Goal: Task Accomplishment & Management: Complete application form

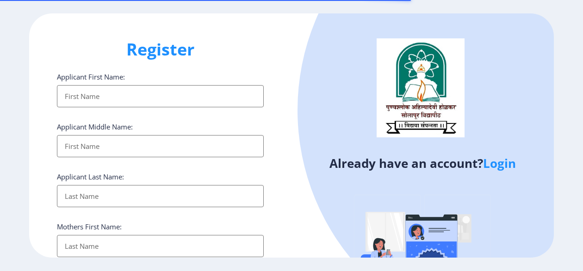
select select
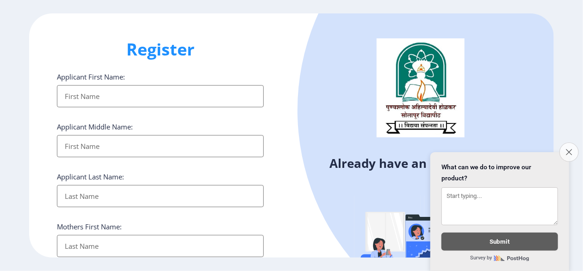
click at [569, 149] on icon "Close survey" at bounding box center [569, 152] width 6 height 6
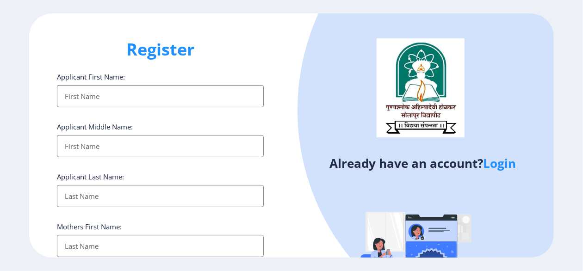
click at [499, 167] on link "Login" at bounding box center [499, 163] width 33 height 17
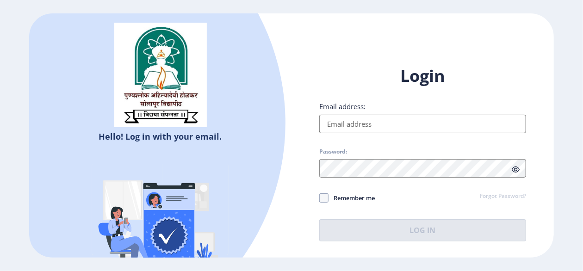
click at [387, 122] on input "Email address:" at bounding box center [422, 124] width 207 height 19
type input "[EMAIL_ADDRESS][DOMAIN_NAME]"
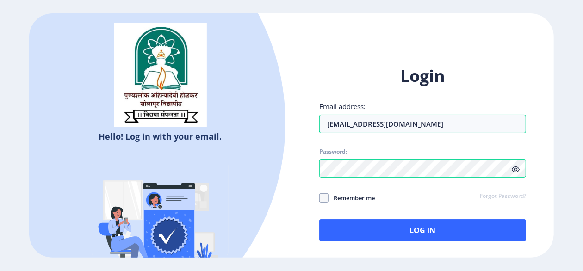
click at [512, 170] on icon at bounding box center [516, 169] width 8 height 7
click at [324, 198] on span at bounding box center [323, 197] width 9 height 9
click at [320, 198] on input "Remember me" at bounding box center [319, 198] width 0 height 0
checkbox input "true"
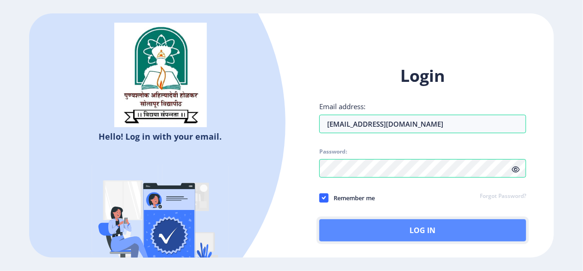
click at [427, 230] on button "Log In" at bounding box center [422, 230] width 207 height 22
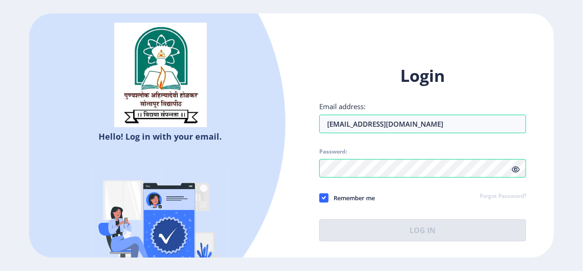
select select
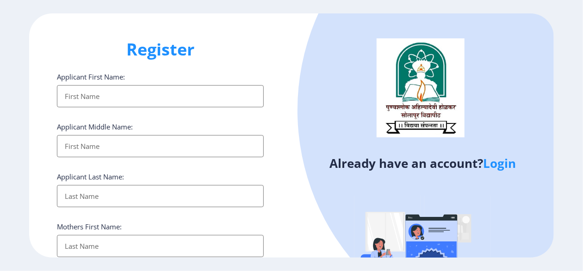
click at [124, 97] on input "Applicant First Name:" at bounding box center [160, 96] width 207 height 22
type input "Sachin"
type input "[PERSON_NAME]"
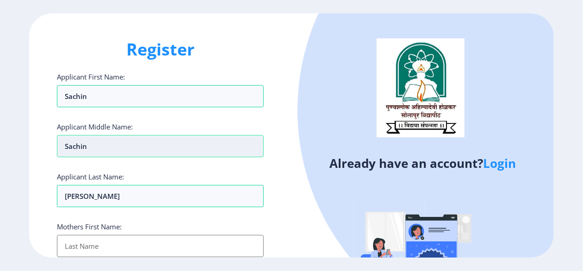
click at [107, 146] on input "Sachin" at bounding box center [160, 146] width 207 height 22
type input "VISHWAMBARRAO"
click at [99, 240] on input "Applicant First Name:" at bounding box center [160, 246] width 207 height 22
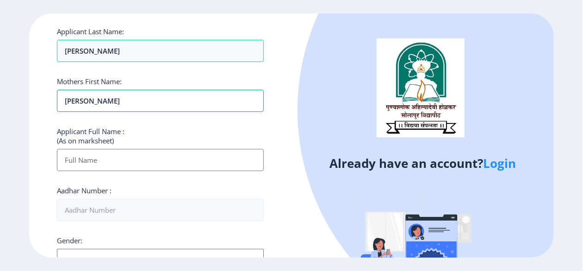
scroll to position [148, 0]
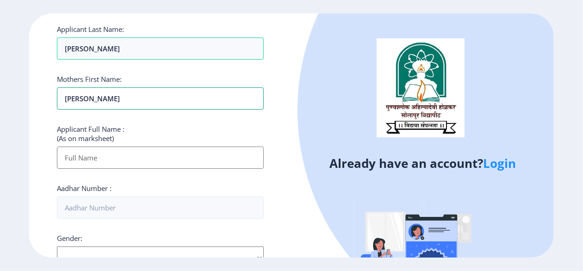
type input "[PERSON_NAME]"
click at [111, 157] on input "Applicant First Name:" at bounding box center [160, 158] width 207 height 22
type input "SACHIN VISHWAMBARRAO [PERSON_NAME]"
type input "09096097104"
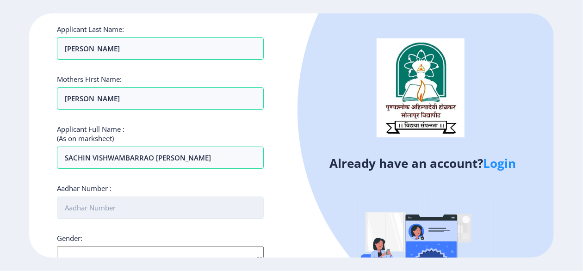
click at [114, 201] on input "Aadhar Number :" at bounding box center [160, 208] width 207 height 22
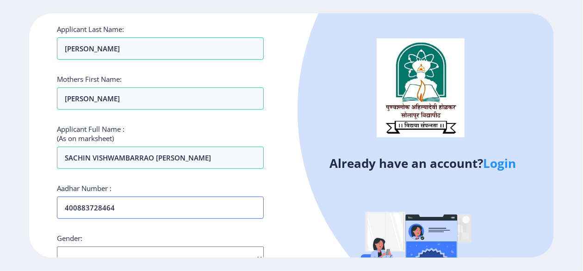
scroll to position [260, 0]
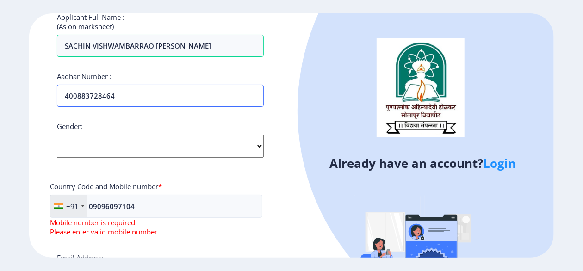
type input "400883728464"
click at [105, 149] on select "Select Gender [DEMOGRAPHIC_DATA] [DEMOGRAPHIC_DATA] Other" at bounding box center [160, 146] width 207 height 23
select select "[DEMOGRAPHIC_DATA]"
click at [57, 135] on select "Select Gender [DEMOGRAPHIC_DATA] [DEMOGRAPHIC_DATA] Other" at bounding box center [160, 146] width 207 height 23
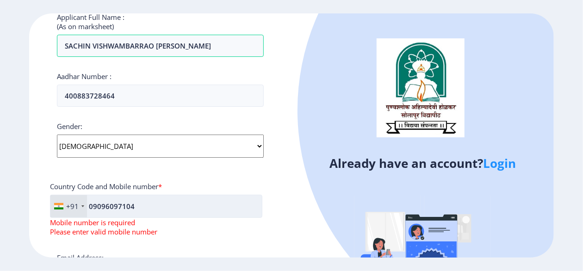
click at [93, 201] on input "09096097104" at bounding box center [156, 206] width 212 height 23
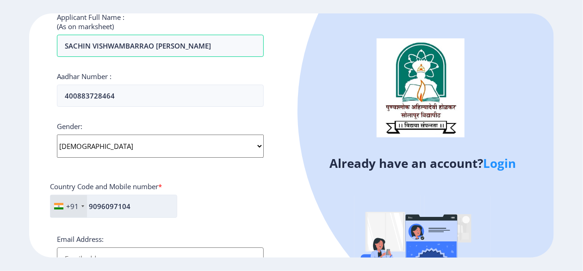
click at [145, 198] on input "9096097104" at bounding box center [113, 206] width 127 height 23
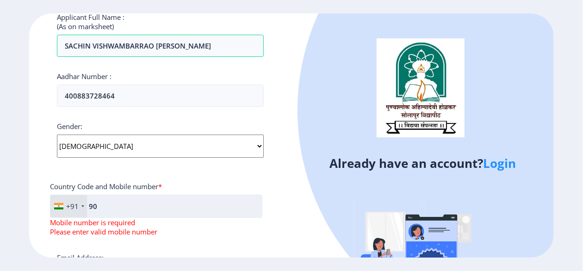
type input "9"
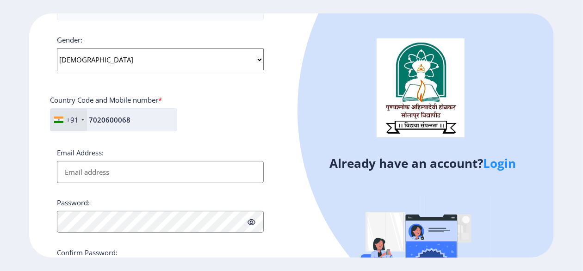
scroll to position [363, 0]
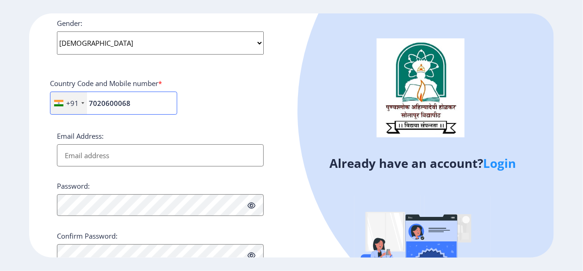
type input "7020600068"
click at [126, 156] on input "Email Address:" at bounding box center [160, 155] width 207 height 22
type input "[EMAIL_ADDRESS][DOMAIN_NAME]"
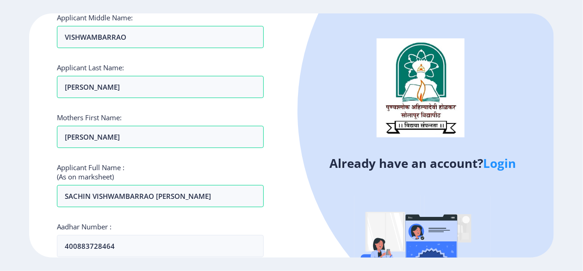
scroll to position [113, 0]
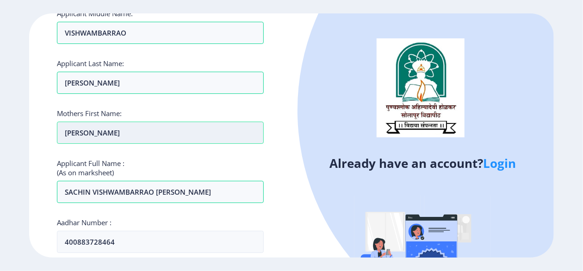
click at [114, 129] on input "[PERSON_NAME]" at bounding box center [160, 133] width 207 height 22
type input "K"
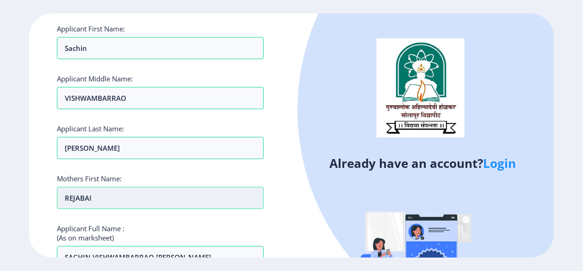
scroll to position [43, 0]
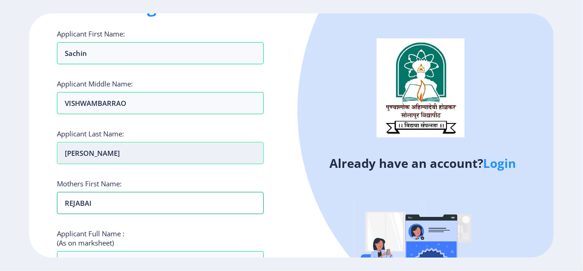
type input "REJABAI"
click at [101, 145] on input "[PERSON_NAME]" at bounding box center [160, 153] width 207 height 22
type input "K"
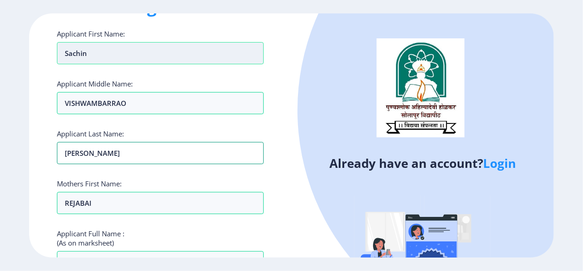
type input "[PERSON_NAME]"
click at [99, 58] on input "Sachin" at bounding box center [160, 53] width 207 height 22
type input "S"
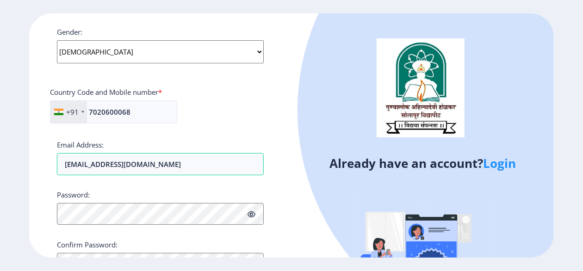
scroll to position [358, 0]
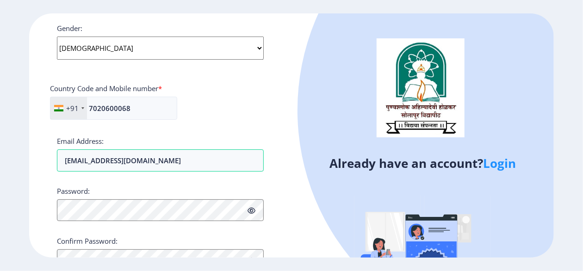
type input "SACHIN"
click at [252, 212] on span at bounding box center [252, 210] width 8 height 9
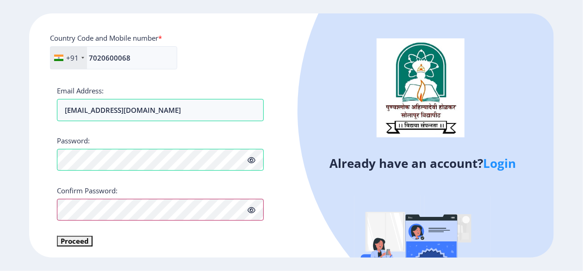
scroll to position [409, 0]
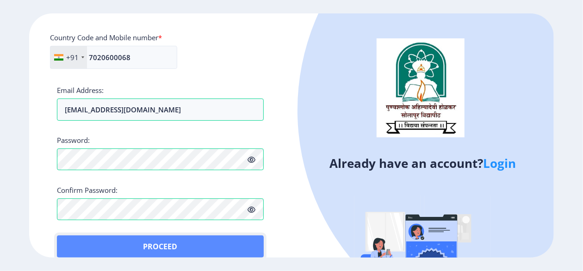
click at [170, 244] on button "Proceed" at bounding box center [160, 247] width 207 height 22
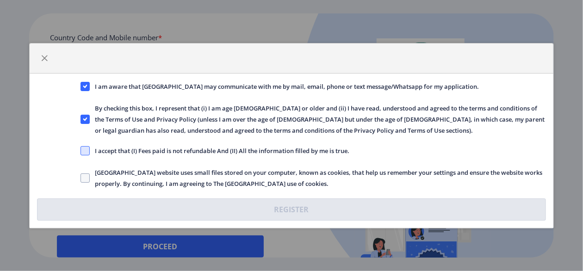
click at [85, 154] on span at bounding box center [85, 150] width 9 height 9
click at [81, 151] on input "I accept that (I) Fees paid is not refundable And (II) All the information fill…" at bounding box center [81, 150] width 0 height 0
checkbox input "true"
click at [88, 175] on span at bounding box center [85, 178] width 9 height 9
click at [81, 178] on input "[GEOGRAPHIC_DATA] website uses small files stored on your computer, known as co…" at bounding box center [81, 178] width 0 height 0
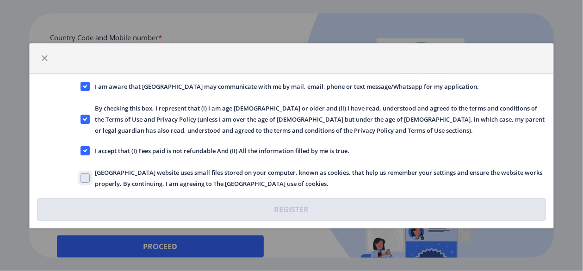
checkbox input "true"
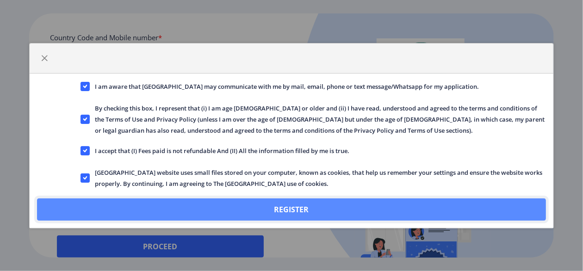
click at [293, 205] on button "Register" at bounding box center [291, 210] width 509 height 22
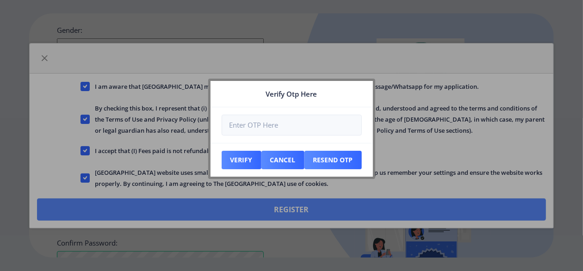
scroll to position [461, 0]
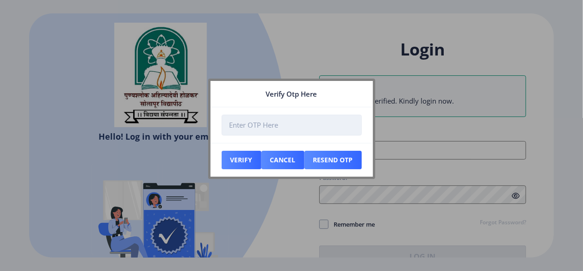
click at [280, 130] on input "number" at bounding box center [292, 125] width 140 height 21
type input "257261"
click at [244, 156] on button "Verify" at bounding box center [242, 160] width 40 height 19
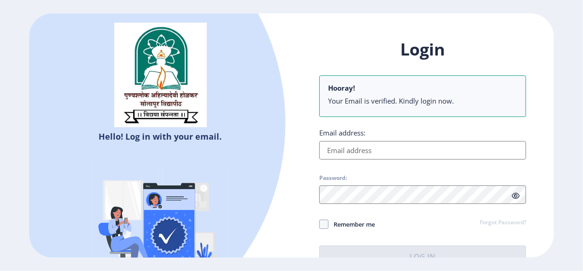
click at [383, 152] on input "Email address:" at bounding box center [422, 150] width 207 height 19
type input "[EMAIL_ADDRESS][DOMAIN_NAME]"
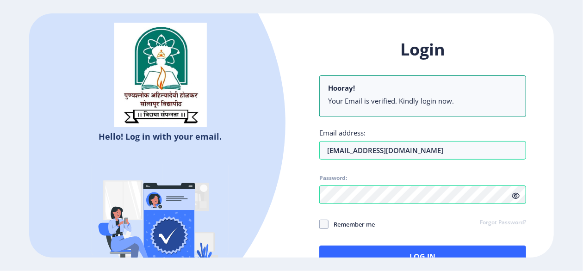
click at [516, 196] on icon at bounding box center [516, 196] width 8 height 7
click at [322, 227] on span at bounding box center [323, 224] width 9 height 9
click at [320, 224] on input "Remember me" at bounding box center [319, 224] width 0 height 0
checkbox input "true"
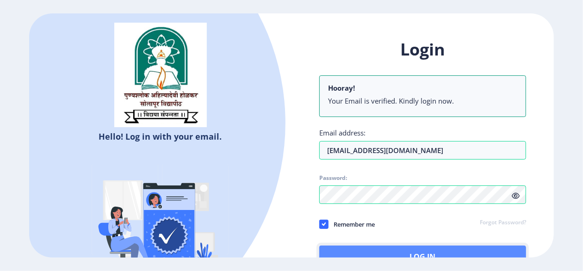
click at [378, 251] on button "Log In" at bounding box center [422, 257] width 207 height 22
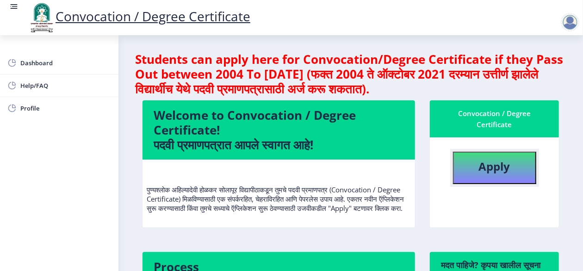
click at [486, 168] on b "Apply" at bounding box center [494, 166] width 31 height 15
select select
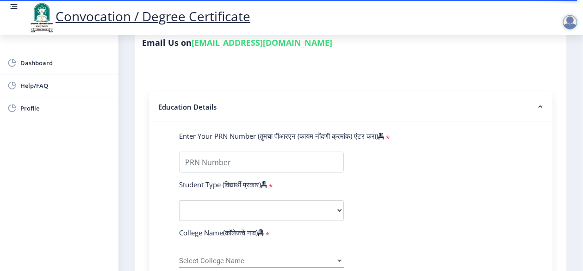
scroll to position [160, 0]
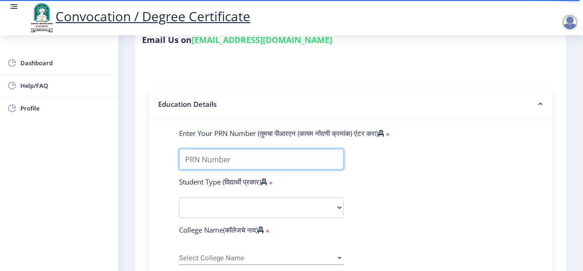
click at [247, 169] on input "Enter Your PRN Number (तुमचा पीआरएन (कायम नोंदणी क्रमांक) एंटर करा)" at bounding box center [261, 159] width 165 height 21
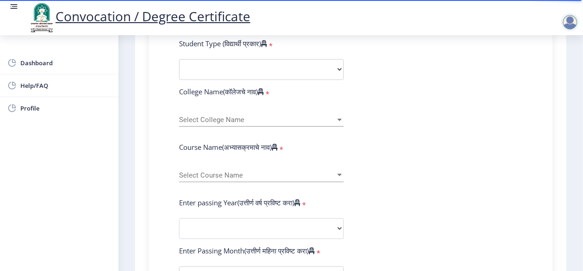
scroll to position [302, 0]
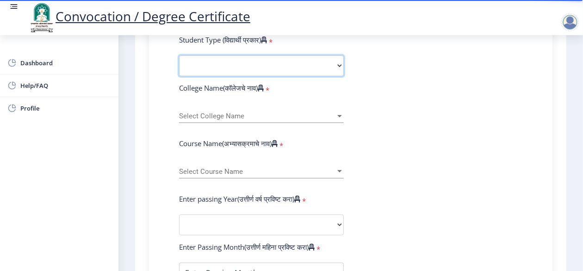
click at [326, 75] on select "Select Student Type Regular External" at bounding box center [261, 66] width 165 height 21
select select "Regular"
click at [179, 64] on select "Select Student Type Regular External" at bounding box center [261, 66] width 165 height 21
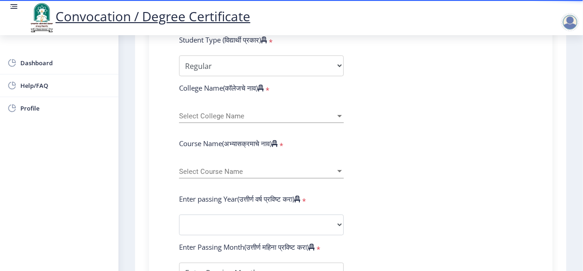
click at [247, 120] on span "Select College Name" at bounding box center [257, 116] width 156 height 8
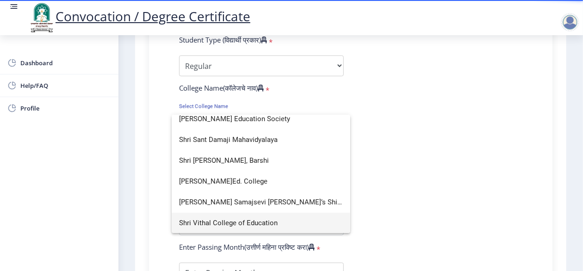
scroll to position [131, 0]
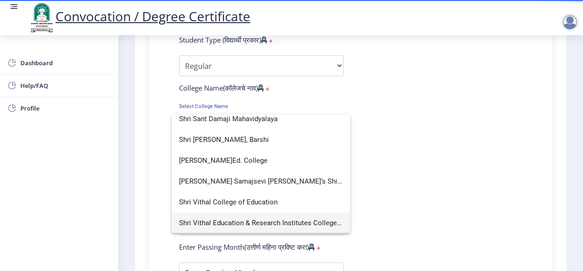
type input "shri"
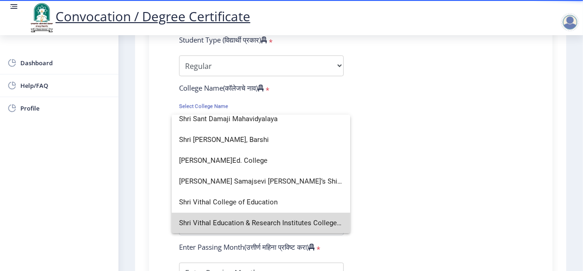
click at [289, 223] on span "Shri Vithal Education & Research Institutes College of Pharmacy, [GEOGRAPHIC_DA…" at bounding box center [261, 223] width 164 height 21
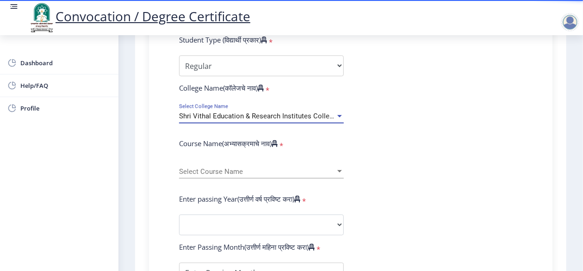
click at [341, 118] on div at bounding box center [339, 116] width 5 height 2
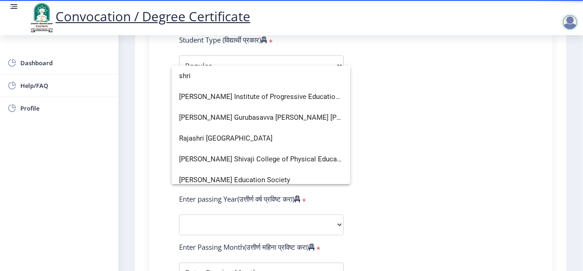
click at [390, 199] on div at bounding box center [291, 135] width 583 height 271
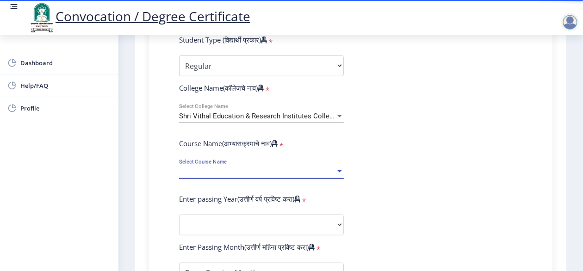
click at [223, 176] on span "Select Course Name" at bounding box center [257, 172] width 156 height 8
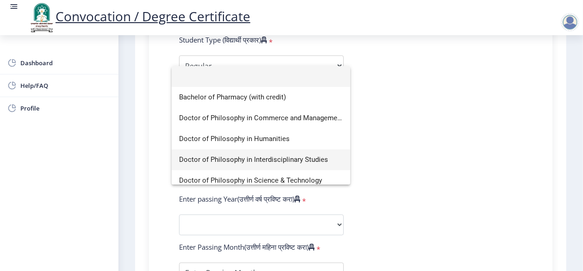
scroll to position [27, 0]
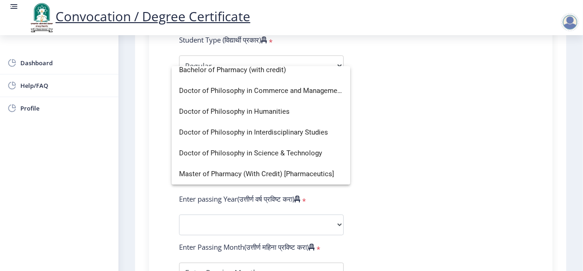
click at [367, 168] on div at bounding box center [291, 135] width 583 height 271
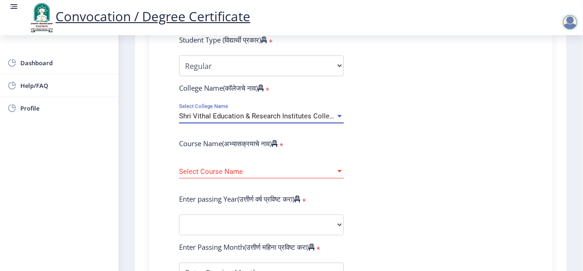
click at [327, 120] on span "Shri Vithal Education & Research Institutes College of Pharmacy, [GEOGRAPHIC_DA…" at bounding box center [313, 116] width 268 height 8
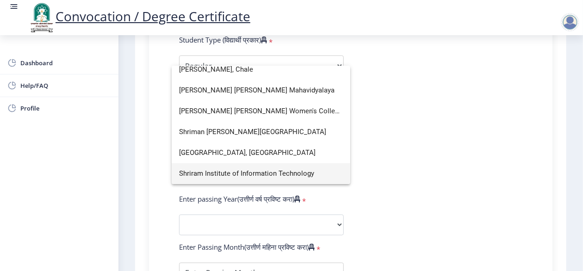
scroll to position [6, 0]
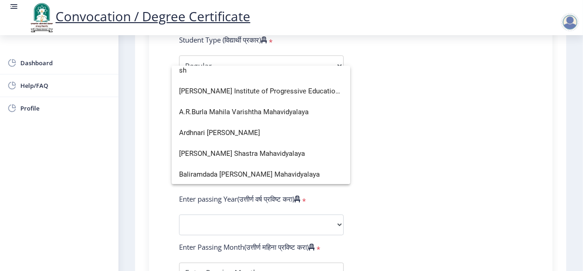
type input "s"
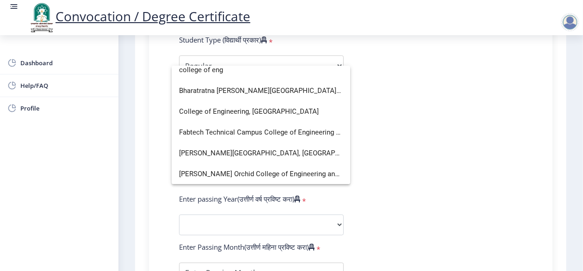
scroll to position [48, 0]
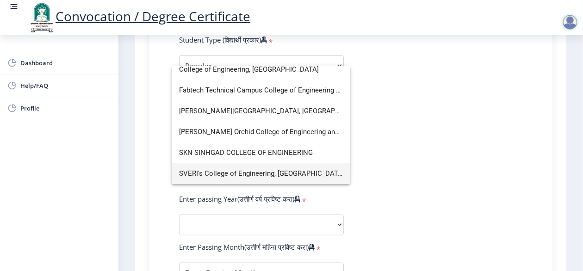
type input "college of eng"
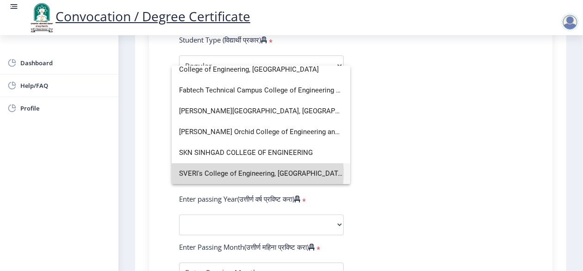
click at [245, 173] on span "SVERI's College of Engineering, [GEOGRAPHIC_DATA]" at bounding box center [261, 173] width 164 height 21
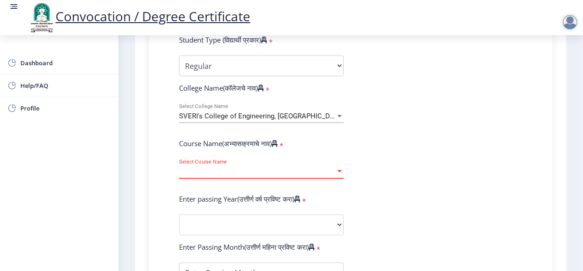
click at [303, 176] on span "Select Course Name" at bounding box center [257, 172] width 156 height 8
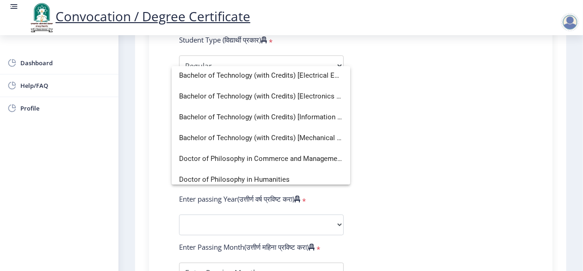
scroll to position [84, 0]
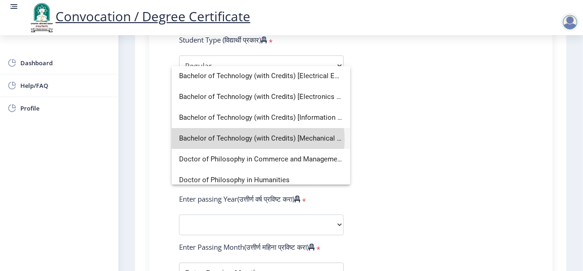
click at [258, 139] on span "Bachelor of Technology (with Credits) [Mechanical Engineering]" at bounding box center [261, 138] width 164 height 21
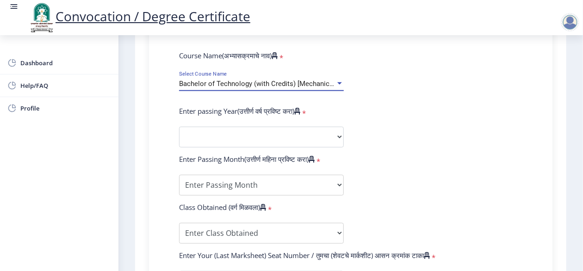
scroll to position [392, 0]
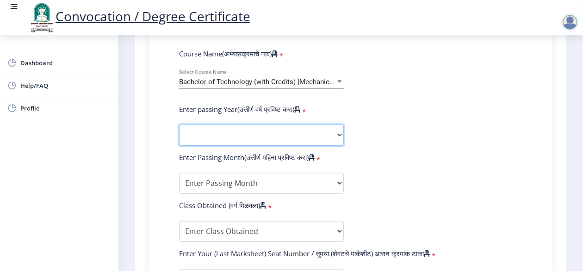
click at [306, 140] on select "2025 2024 2023 2022 2021 2020 2019 2018 2017 2016 2015 2014 2013 2012 2011 2010…" at bounding box center [261, 135] width 165 height 21
select select "2019"
click at [179, 134] on select "2025 2024 2023 2022 2021 2020 2019 2018 2017 2016 2015 2014 2013 2012 2011 2010…" at bounding box center [261, 135] width 165 height 21
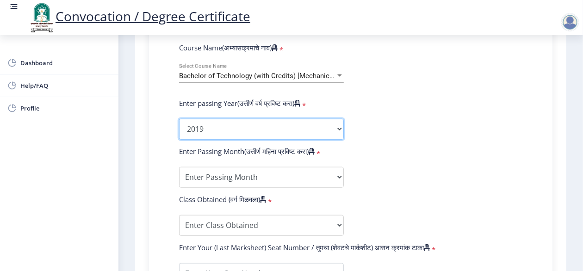
scroll to position [399, 0]
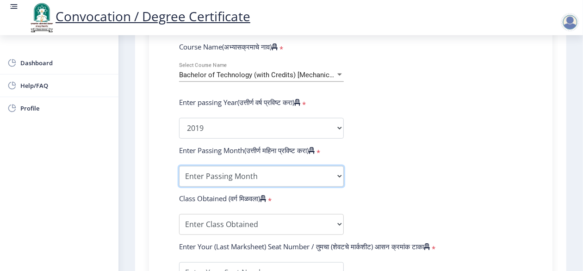
click at [325, 185] on select "Enter Passing Month March April May October November December" at bounding box center [261, 176] width 165 height 21
select select "April"
click at [179, 175] on select "Enter Passing Month March April May October November December" at bounding box center [261, 176] width 165 height 21
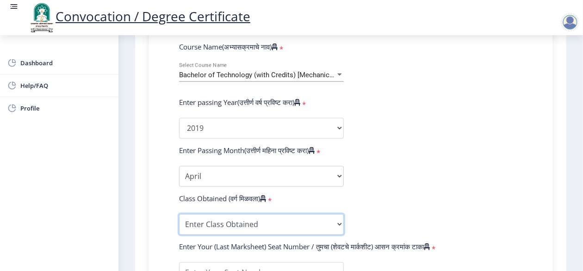
click at [223, 229] on select "Enter Class Obtained FIRST CLASS WITH DISTINCTION FIRST CLASS HIGHER SECOND CLA…" at bounding box center [261, 224] width 165 height 21
select select "Grade A"
click at [179, 223] on select "Enter Class Obtained FIRST CLASS WITH DISTINCTION FIRST CLASS HIGHER SECOND CLA…" at bounding box center [261, 224] width 165 height 21
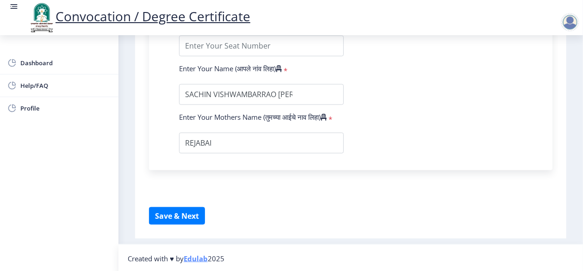
scroll to position [615, 0]
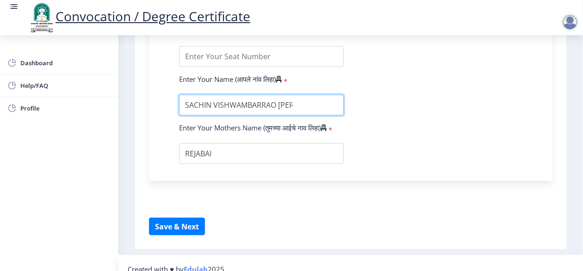
click at [310, 116] on input "textarea" at bounding box center [261, 105] width 165 height 21
click at [287, 114] on input "textarea" at bounding box center [261, 105] width 165 height 21
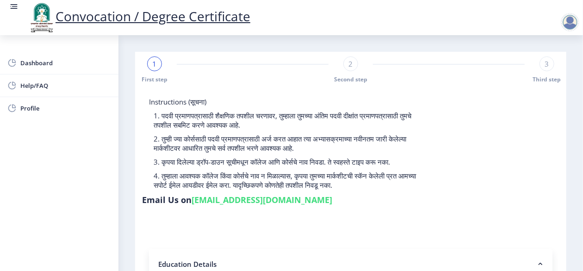
scroll to position [0, 0]
click at [417, 147] on p "2. तुम्ही ज्या कोर्ससाठी पदवी प्रमाणपत्रासाठी अर्ज करत आहात त्या अभ्यासक्रमाच्य…" at bounding box center [286, 143] width 264 height 19
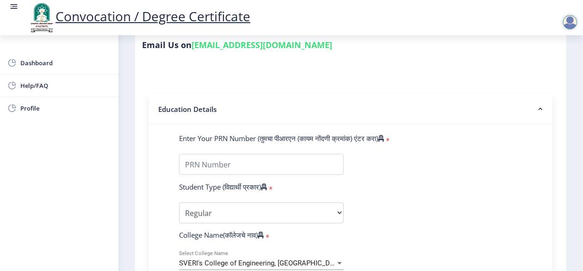
scroll to position [156, 0]
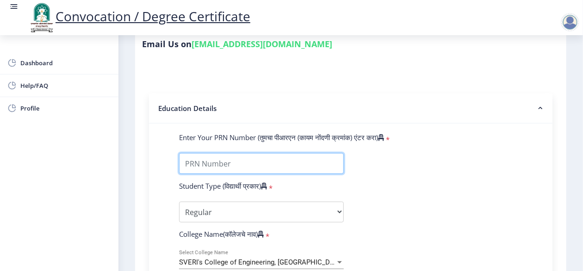
click at [231, 174] on input "Enter Your PRN Number (तुमचा पीआरएन (कायम नोंदणी क्रमांक) एंटर करा)" at bounding box center [261, 163] width 165 height 21
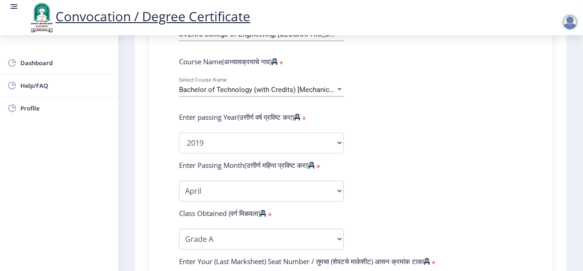
scroll to position [385, 0]
type input "2016032500244405"
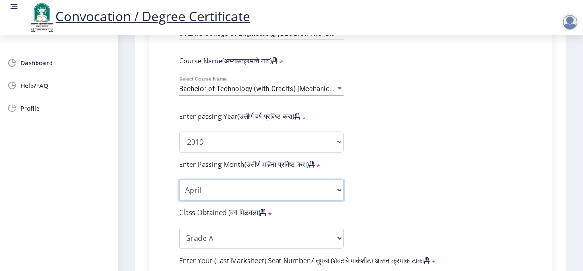
click at [329, 199] on select "Enter Passing Month March April May October November December" at bounding box center [261, 190] width 165 height 21
click at [179, 188] on select "Enter Passing Month March April May October November December" at bounding box center [261, 190] width 165 height 21
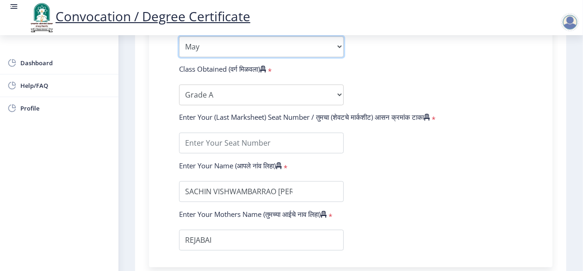
scroll to position [532, 0]
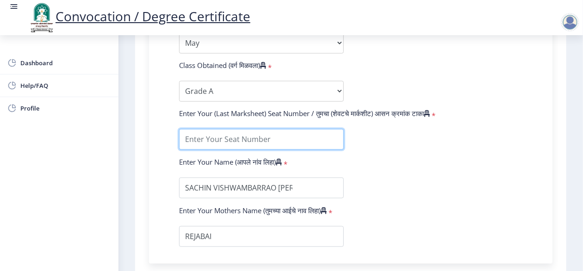
click at [257, 150] on input "textarea" at bounding box center [261, 139] width 165 height 21
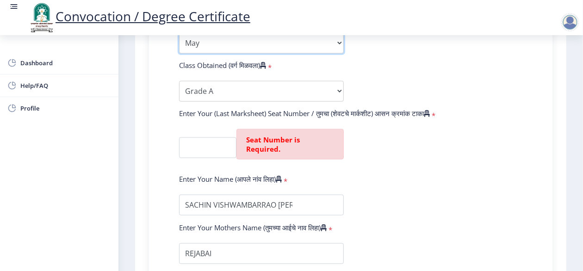
click at [255, 47] on select "Enter Passing Month March April May October November December" at bounding box center [261, 43] width 165 height 21
select select "March"
click at [179, 41] on select "Enter Passing Month March April May October November December" at bounding box center [261, 43] width 165 height 21
click at [218, 151] on input "textarea" at bounding box center [207, 147] width 57 height 21
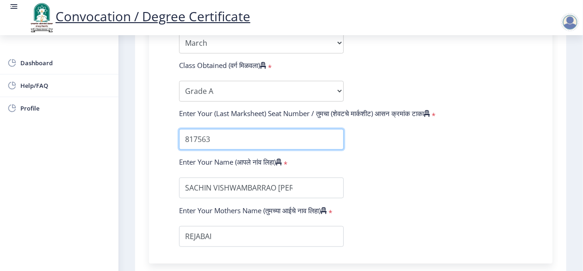
type input "817563"
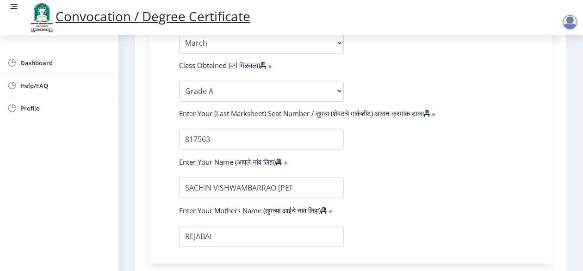
click at [404, 197] on form "Enter Your PRN Number (तुमचा पीआरएन (कायम नोंदणी क्रमांक) एंटर करा) * Student T…" at bounding box center [350, 2] width 357 height 491
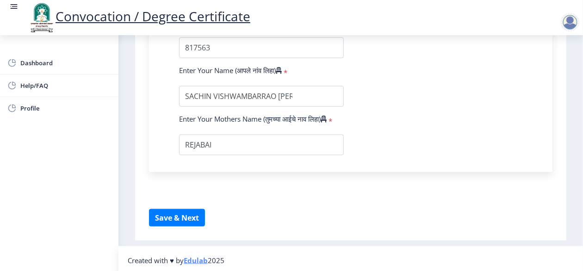
scroll to position [628, 0]
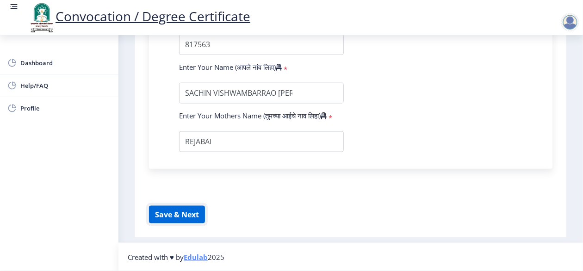
click at [172, 224] on button "Save & Next" at bounding box center [177, 215] width 56 height 18
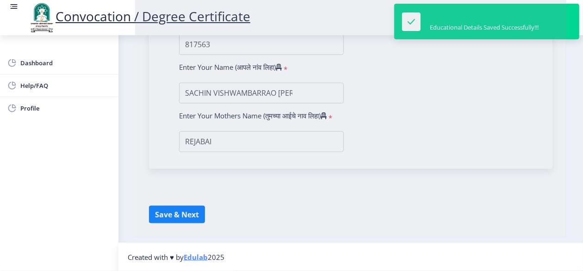
select select
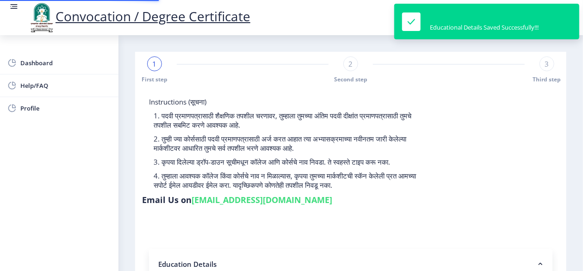
type input "2016032500244405"
select select "Regular"
select select "2019"
select select "March"
select select "Grade A"
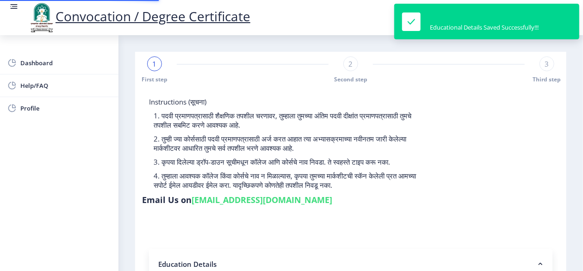
type input "817563"
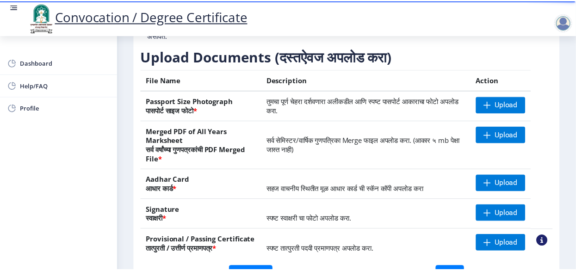
scroll to position [143, 0]
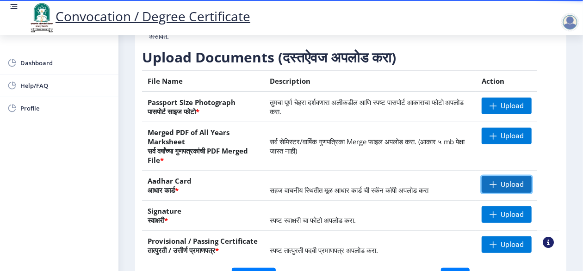
click at [504, 189] on span "Upload" at bounding box center [512, 184] width 23 height 9
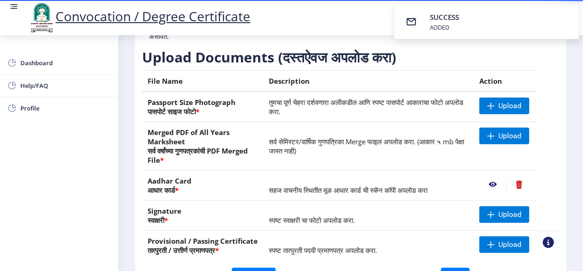
click at [491, 193] on nb-action at bounding box center [492, 184] width 27 height 17
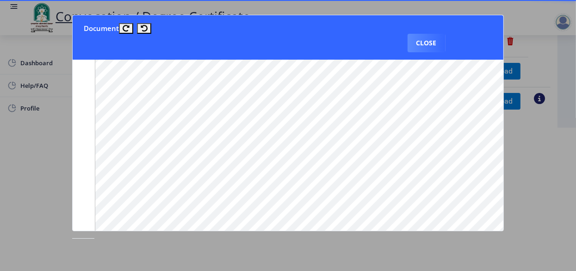
scroll to position [674, 0]
click at [424, 40] on button "Close" at bounding box center [427, 43] width 38 height 19
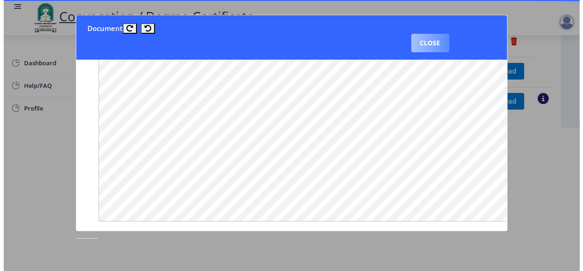
scroll to position [123, 0]
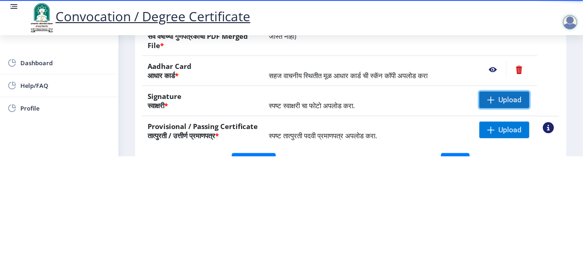
click at [498, 99] on span "Upload" at bounding box center [509, 99] width 23 height 9
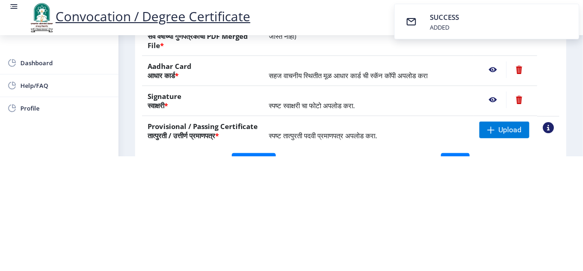
click at [493, 103] on nb-action at bounding box center [492, 100] width 27 height 17
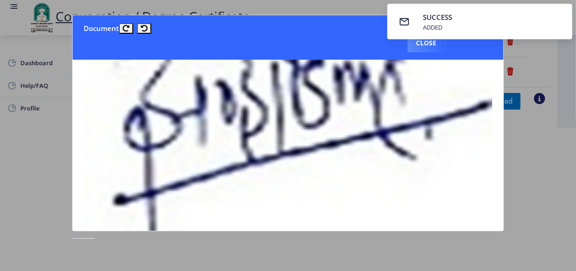
scroll to position [126, 0]
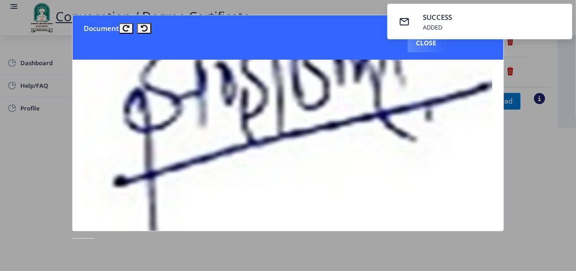
click at [431, 42] on nb-toastr-container "SUCCESS ADDED" at bounding box center [480, 21] width 193 height 43
click at [428, 46] on button "Close" at bounding box center [427, 43] width 38 height 19
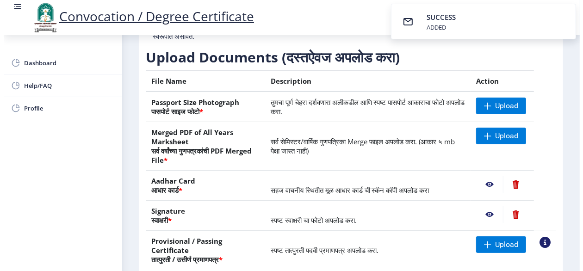
scroll to position [123, 0]
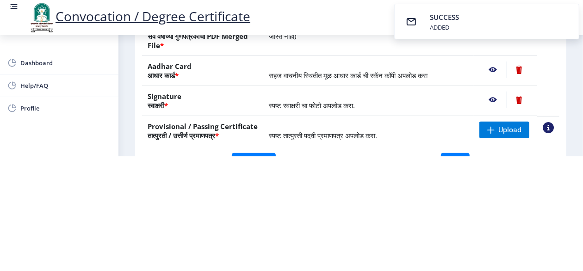
click at [516, 102] on nb-action at bounding box center [518, 100] width 25 height 17
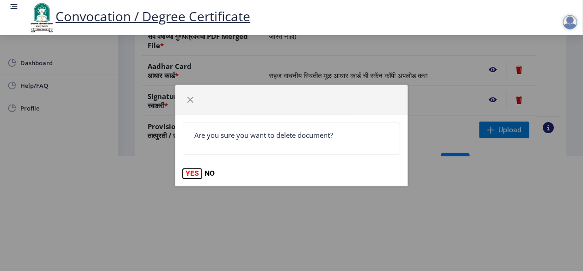
click at [192, 175] on button "YES" at bounding box center [192, 173] width 19 height 9
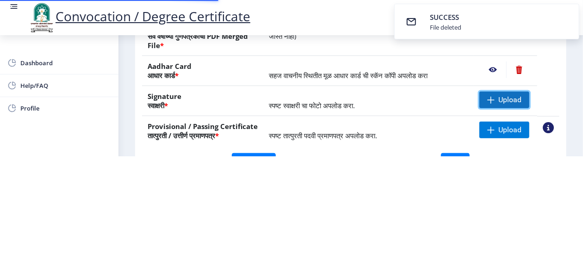
click at [492, 103] on span at bounding box center [490, 99] width 7 height 7
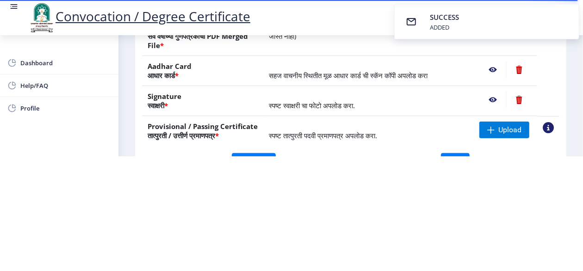
click at [493, 98] on nb-action at bounding box center [492, 100] width 27 height 17
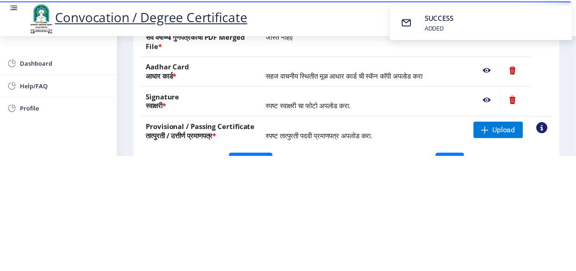
scroll to position [0, 0]
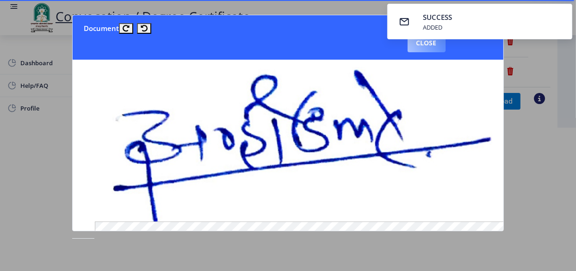
click at [424, 46] on button "Close" at bounding box center [427, 43] width 38 height 19
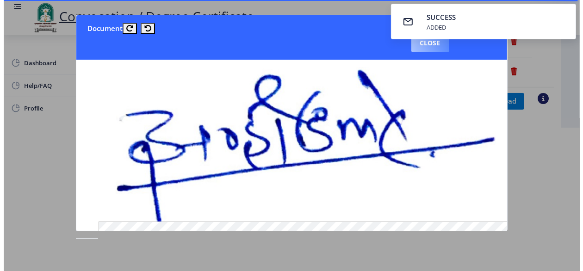
scroll to position [123, 0]
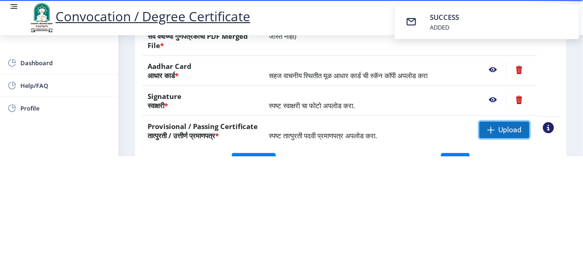
click at [502, 136] on span "Upload" at bounding box center [504, 130] width 50 height 17
click at [491, 131] on nb-action at bounding box center [492, 130] width 27 height 17
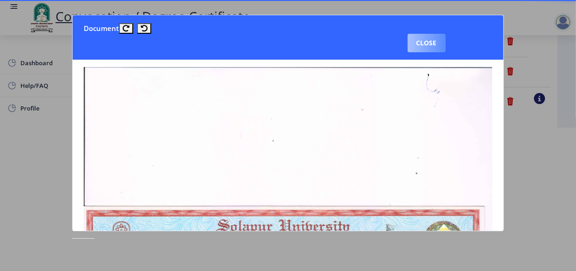
scroll to position [0, 0]
click at [420, 47] on button "Close" at bounding box center [427, 43] width 38 height 19
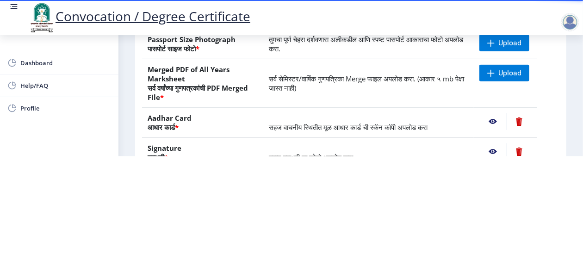
scroll to position [71, 0]
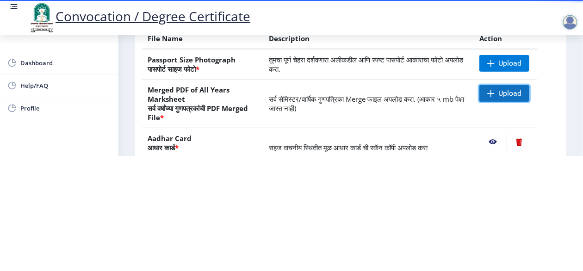
click at [498, 94] on span "Upload" at bounding box center [509, 93] width 23 height 9
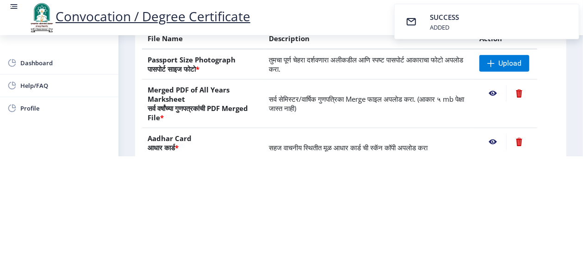
click at [489, 91] on nb-action at bounding box center [492, 93] width 27 height 17
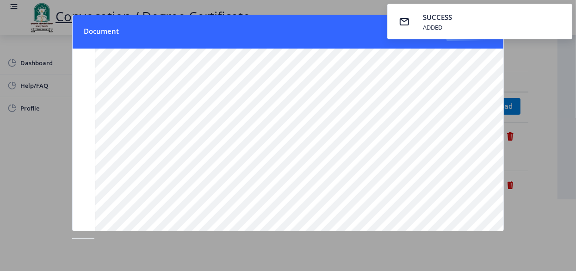
scroll to position [160, 0]
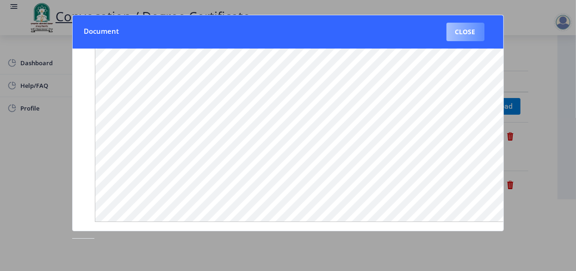
click at [469, 34] on button "Close" at bounding box center [466, 32] width 38 height 19
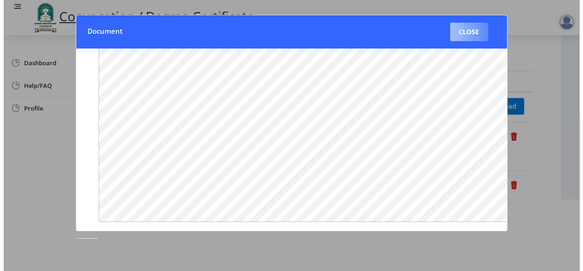
scroll to position [71, 0]
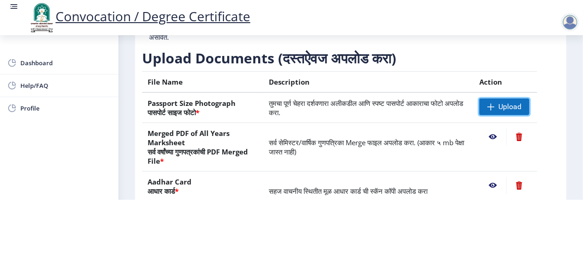
click at [503, 112] on span "Upload" at bounding box center [509, 106] width 23 height 9
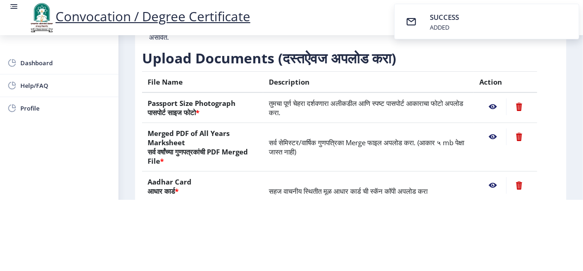
click at [493, 115] on nb-action at bounding box center [492, 107] width 27 height 17
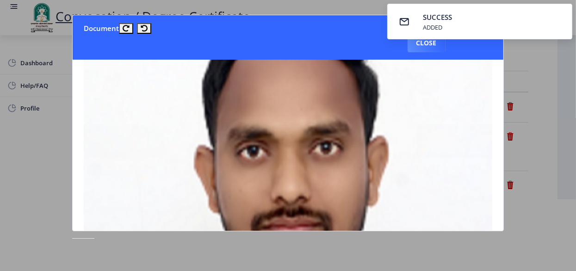
scroll to position [92, 0]
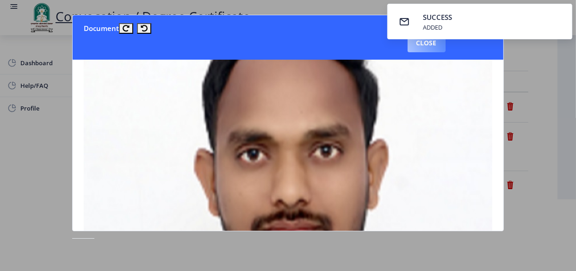
click at [431, 45] on button "Close" at bounding box center [427, 43] width 38 height 19
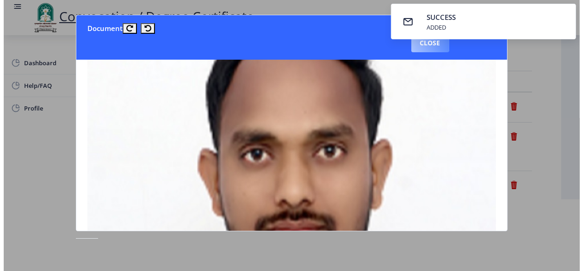
scroll to position [71, 0]
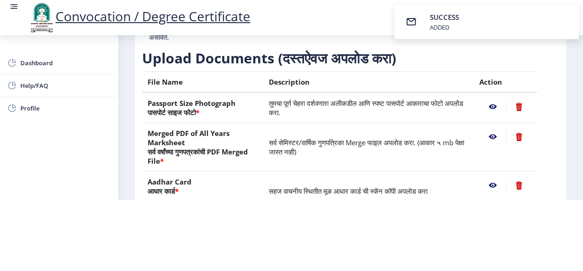
click at [517, 114] on nb-action at bounding box center [518, 107] width 25 height 17
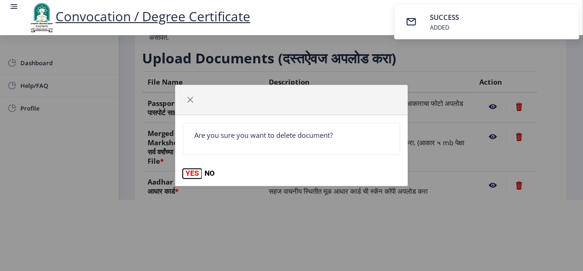
click at [191, 175] on button "YES" at bounding box center [192, 173] width 19 height 9
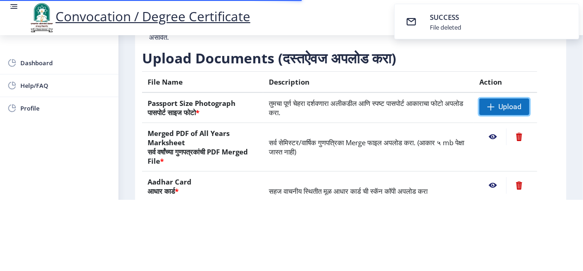
click at [510, 112] on span "Upload" at bounding box center [509, 106] width 23 height 9
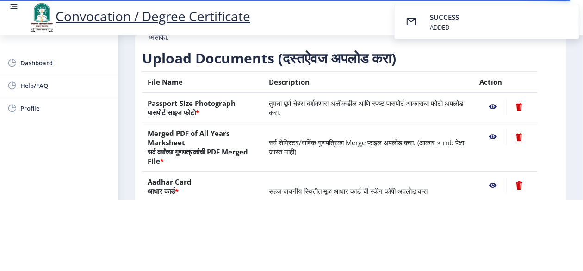
click at [492, 115] on nb-action at bounding box center [492, 107] width 27 height 17
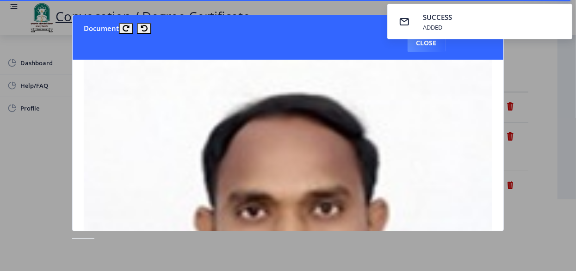
scroll to position [0, 0]
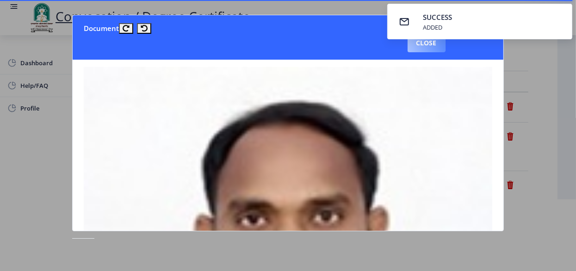
click at [424, 44] on button "Close" at bounding box center [427, 43] width 38 height 19
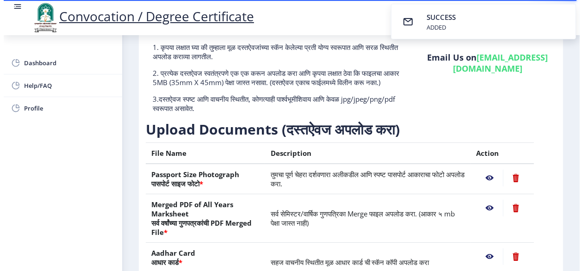
scroll to position [71, 0]
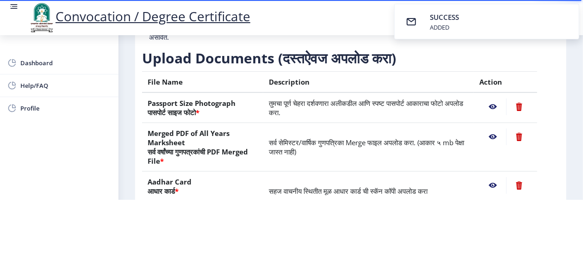
click at [518, 115] on nb-action at bounding box center [518, 107] width 25 height 17
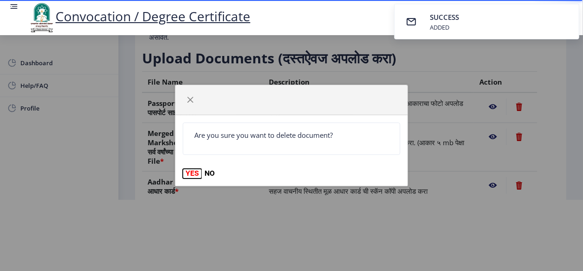
click at [187, 174] on button "YES" at bounding box center [192, 173] width 19 height 9
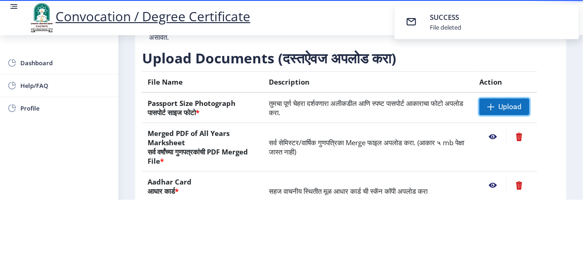
click at [487, 115] on span "Upload" at bounding box center [504, 107] width 50 height 17
click at [490, 115] on nb-action at bounding box center [492, 107] width 27 height 17
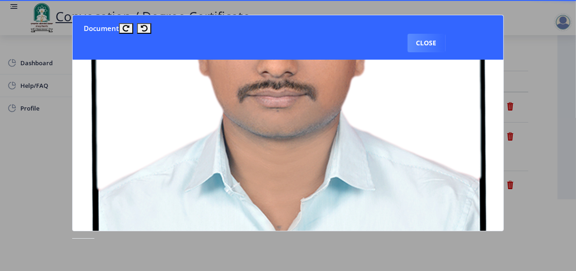
scroll to position [199, 0]
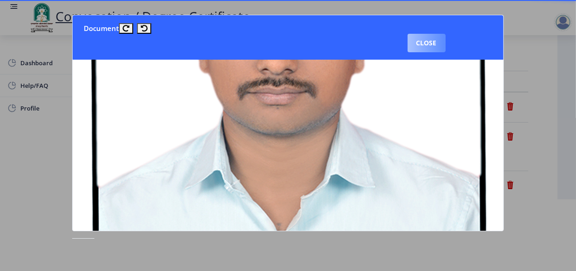
click at [435, 44] on button "Close" at bounding box center [427, 43] width 38 height 19
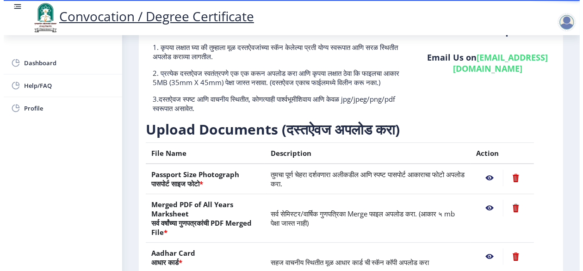
scroll to position [71, 0]
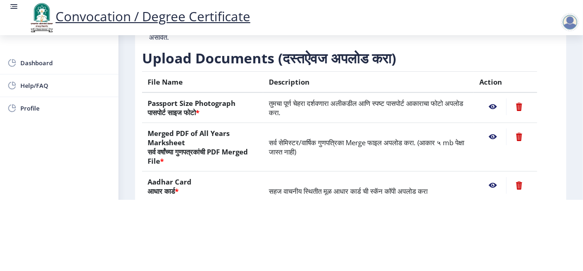
click at [492, 113] on nb-action at bounding box center [492, 107] width 27 height 17
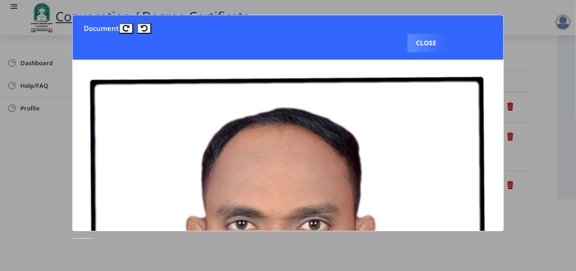
scroll to position [0, 0]
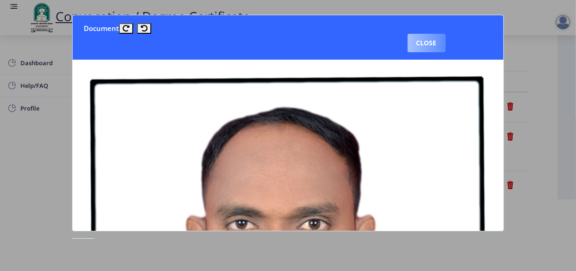
click at [425, 46] on button "Close" at bounding box center [427, 43] width 38 height 19
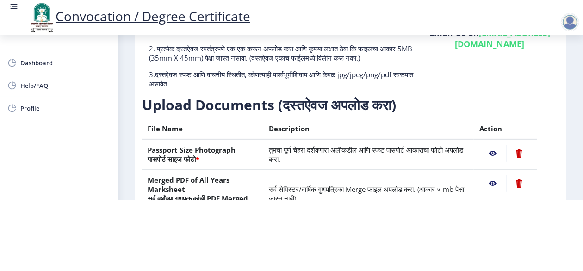
scroll to position [0, 0]
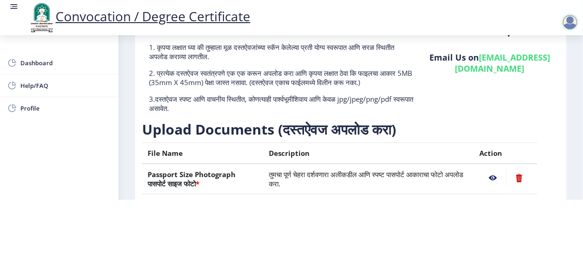
click at [417, 120] on div "Instructions (सूचना) 1. कृपया लक्षात घ्या की तुम्हाला मूळ दस्तऐवजांच्या स्कॅन क…" at bounding box center [281, 73] width 278 height 94
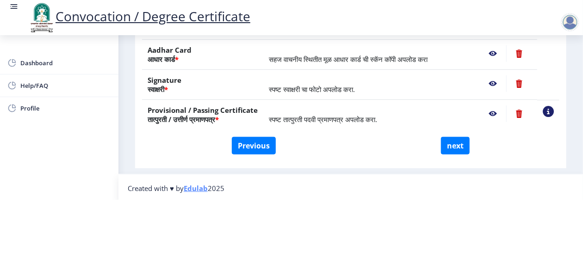
scroll to position [213, 0]
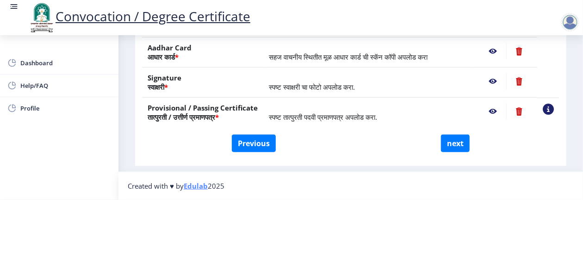
click at [545, 109] on nb-action at bounding box center [548, 109] width 11 height 11
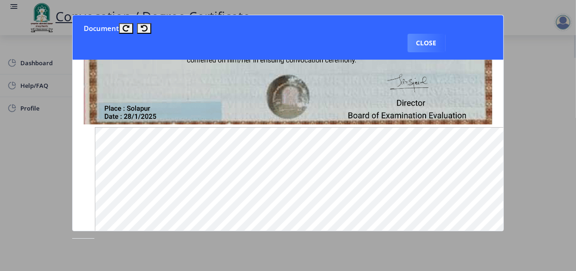
scroll to position [0, 0]
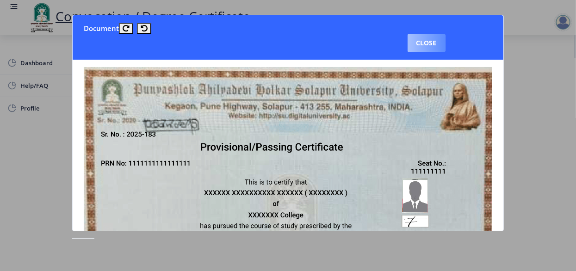
click at [432, 41] on button "Close" at bounding box center [427, 43] width 38 height 19
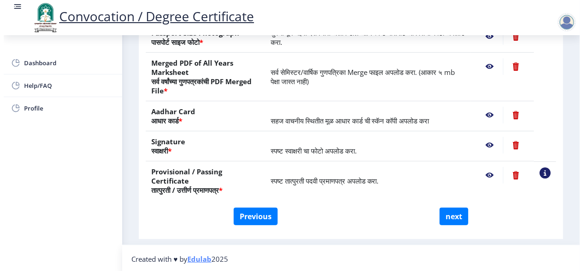
scroll to position [123, 0]
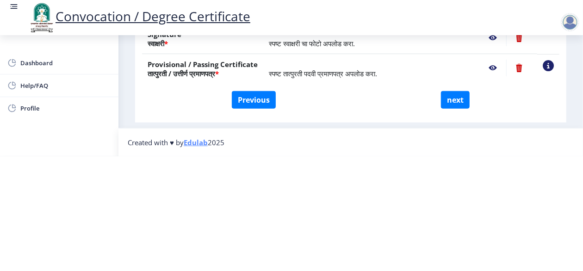
click at [491, 60] on nb-action at bounding box center [492, 68] width 27 height 17
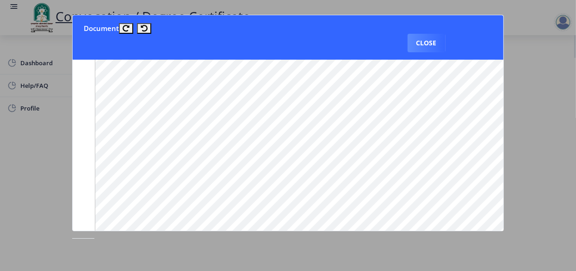
scroll to position [736, 0]
click at [436, 43] on button "Close" at bounding box center [427, 43] width 38 height 19
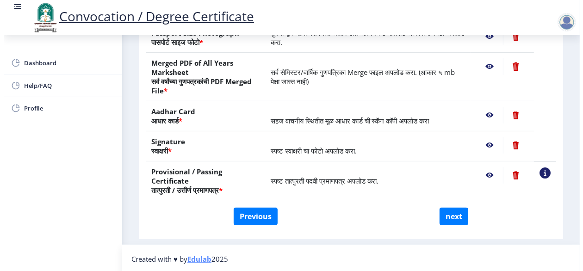
scroll to position [123, 0]
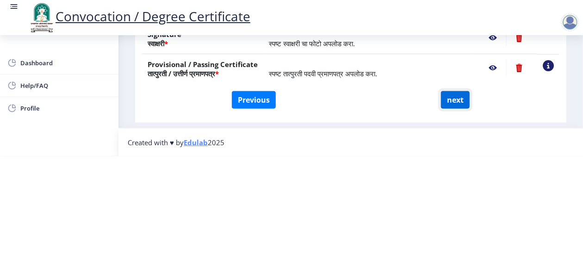
click at [454, 92] on button "next" at bounding box center [455, 100] width 29 height 18
select select
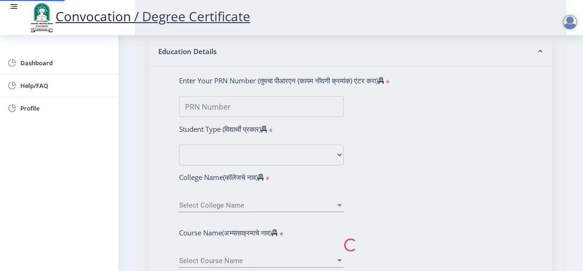
scroll to position [0, 0]
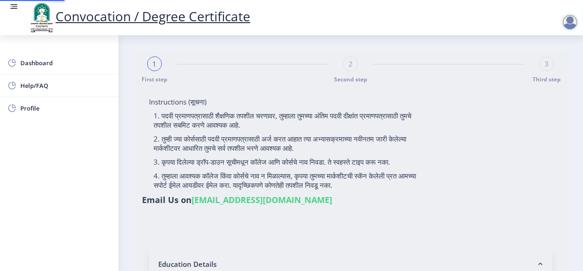
select select
type input "2016032500244405"
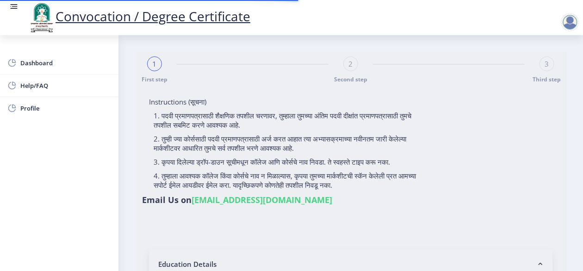
select select "Regular"
select select "2019"
select select "March"
select select "Grade A"
type input "817563"
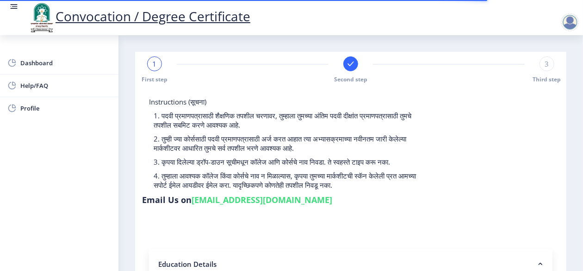
select select
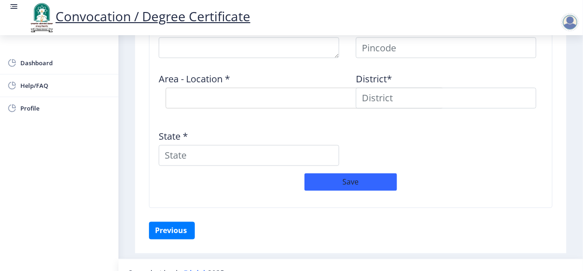
scroll to position [832, 0]
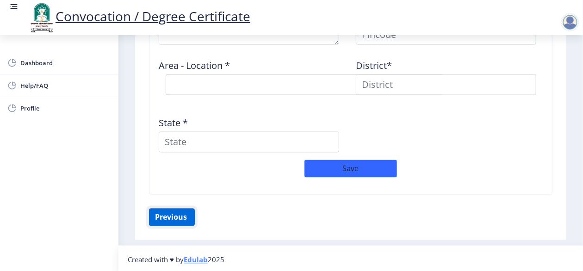
click at [174, 217] on button "Previous ‍" at bounding box center [172, 218] width 46 height 18
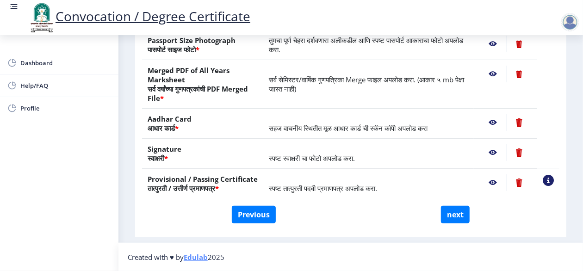
scroll to position [211, 0]
click at [255, 224] on button "Previous" at bounding box center [254, 215] width 44 height 18
select select "Regular"
select select "2019"
select select "March"
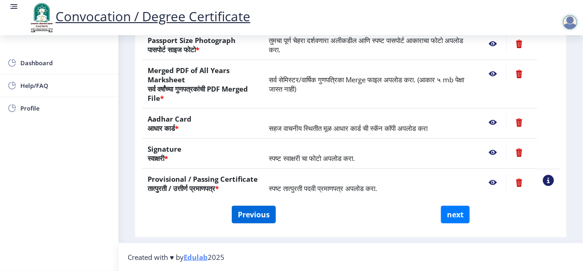
select select "Grade A"
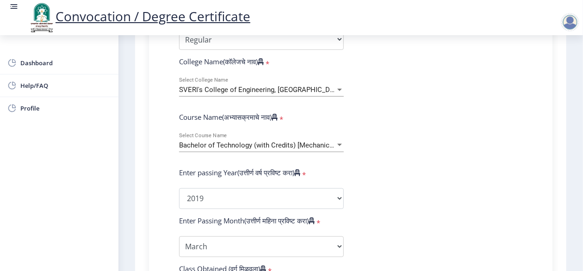
scroll to position [330, 0]
click at [340, 145] on div at bounding box center [339, 144] width 5 height 2
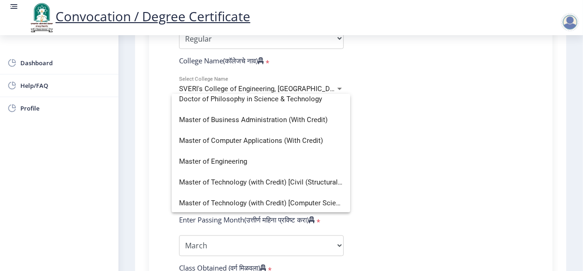
scroll to position [277, 0]
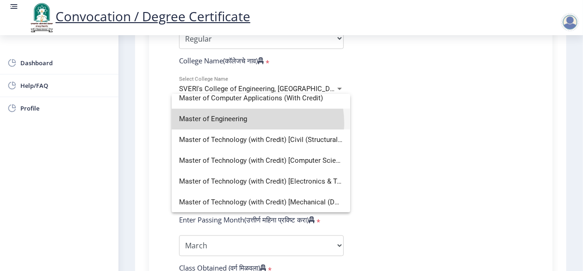
click at [251, 123] on span "Master of Engineering" at bounding box center [261, 119] width 164 height 21
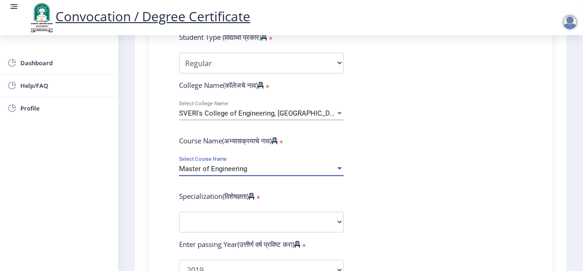
scroll to position [304, 0]
click at [253, 177] on div "Master of Engineering Select Course Name" at bounding box center [261, 166] width 165 height 19
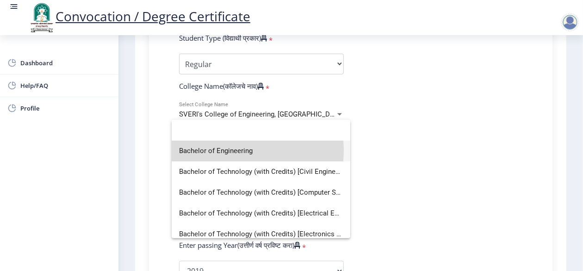
click at [229, 151] on span "Bachelor of Engineering" at bounding box center [261, 151] width 164 height 21
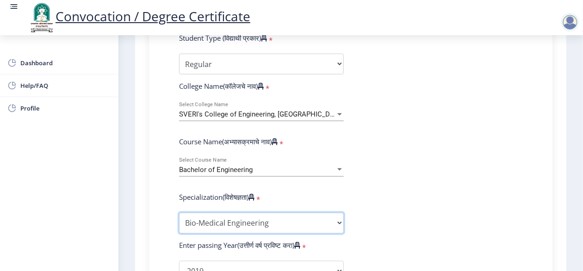
click at [315, 234] on select "Specialization Bio-Medical Engineering Civil Engineering Computer Science & Eng…" at bounding box center [261, 223] width 165 height 21
select select "Mechanical Engineering"
click at [179, 222] on select "Specialization Bio-Medical Engineering Civil Engineering Computer Science & Eng…" at bounding box center [261, 223] width 165 height 21
click at [335, 232] on select "Specialization Bio-Medical Engineering Civil Engineering Computer Science & Eng…" at bounding box center [261, 223] width 165 height 21
click at [179, 222] on select "Specialization Bio-Medical Engineering Civil Engineering Computer Science & Eng…" at bounding box center [261, 223] width 165 height 21
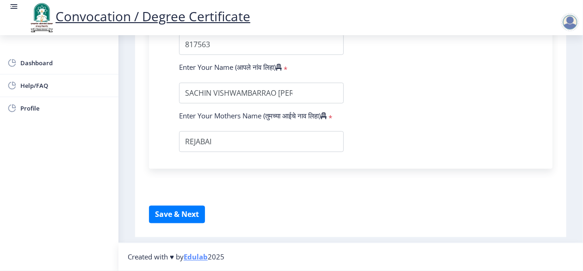
scroll to position [693, 0]
click at [182, 216] on button "Save & Next" at bounding box center [177, 215] width 56 height 18
select select
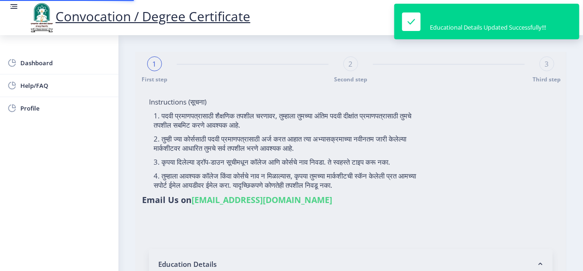
type input "2016032500244405"
select select "Regular"
select select "2019"
select select "March"
select select "Grade A"
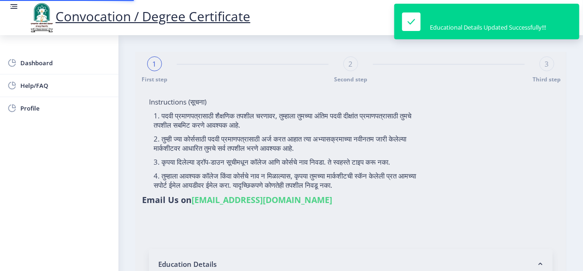
type input "817563"
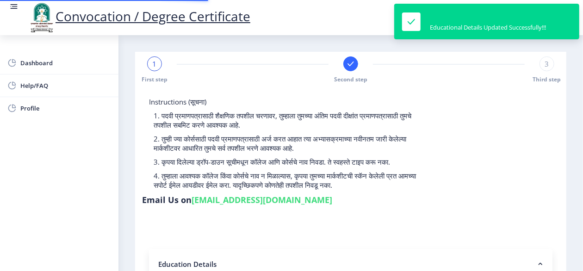
select select
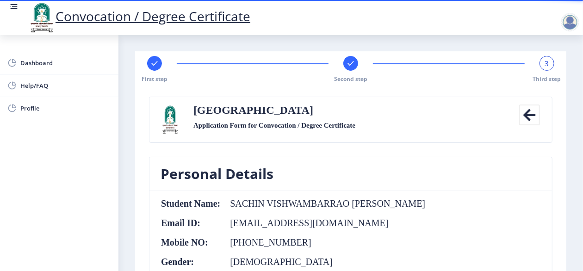
scroll to position [0, 0]
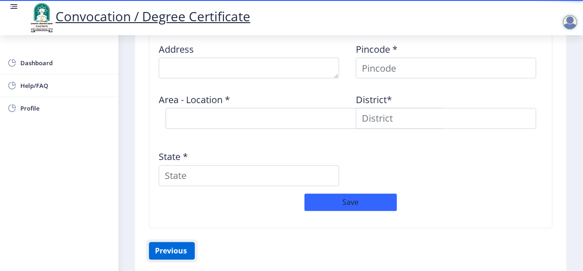
click at [167, 254] on button "Previous ‍" at bounding box center [172, 252] width 46 height 18
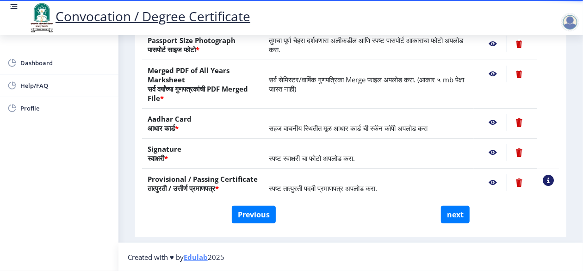
scroll to position [213, 0]
click at [254, 218] on button "Previous" at bounding box center [254, 215] width 44 height 18
select select "Regular"
select select "Mechanical Engineering"
select select "2019"
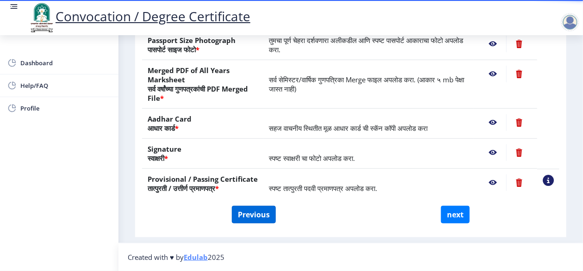
select select "March"
select select "Grade A"
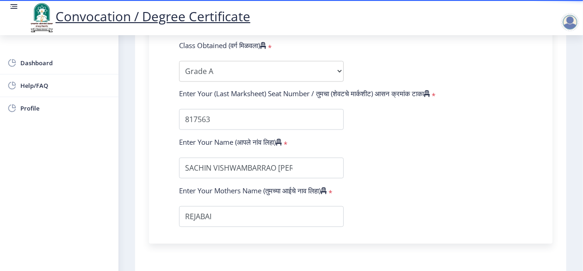
scroll to position [601, 0]
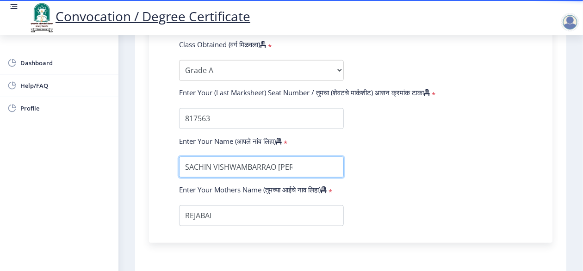
click at [287, 175] on input "textarea" at bounding box center [261, 167] width 165 height 21
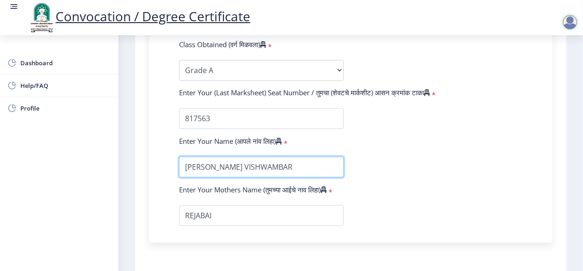
type input "[PERSON_NAME] VISHWAMBARRAO"
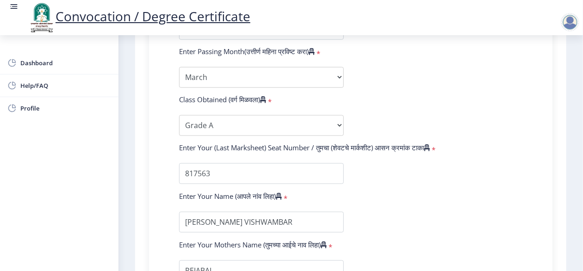
scroll to position [693, 0]
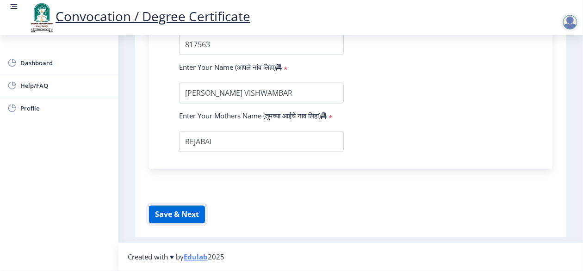
click at [177, 217] on button "Save & Next" at bounding box center [177, 215] width 56 height 18
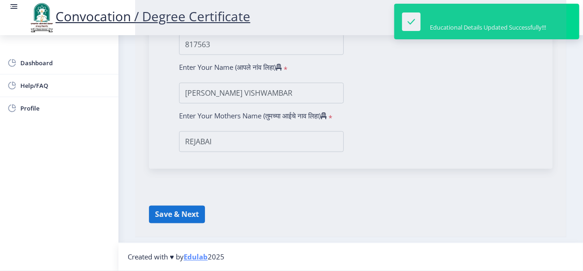
select select
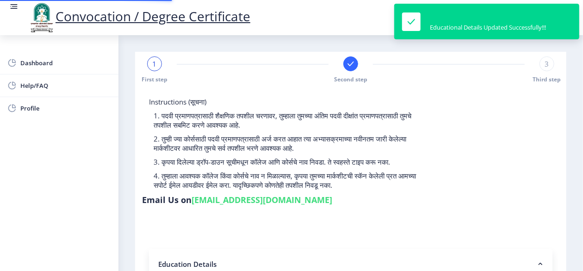
type input "2016032500244405"
select select "Regular"
select select "2019"
select select "March"
select select "Grade A"
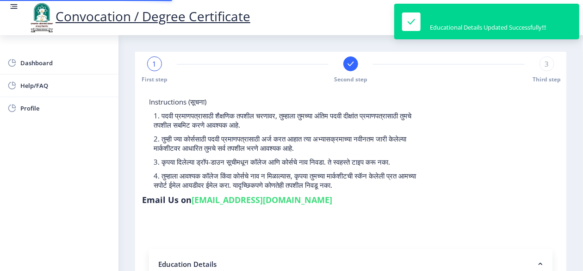
type input "817563"
type input "[PERSON_NAME] VISHWAMBARRAO"
select select
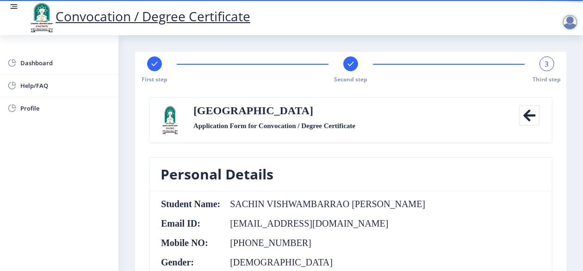
click at [526, 116] on icon at bounding box center [529, 115] width 21 height 21
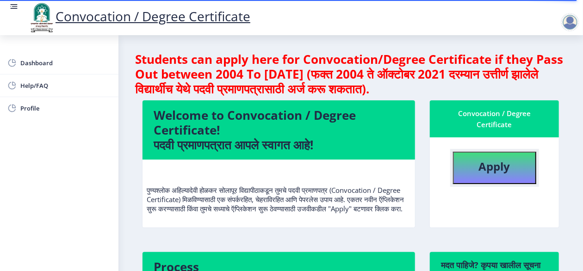
click at [488, 173] on b "Apply" at bounding box center [494, 166] width 31 height 15
select select
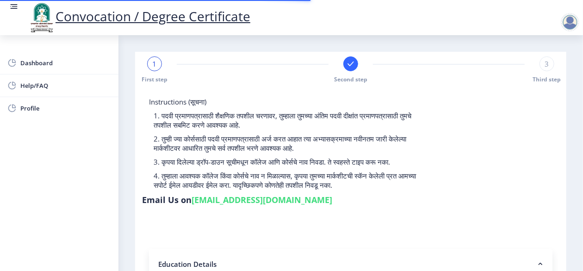
type input "2016032500244405"
select select "Regular"
select select "2019"
select select "March"
select select "Grade A"
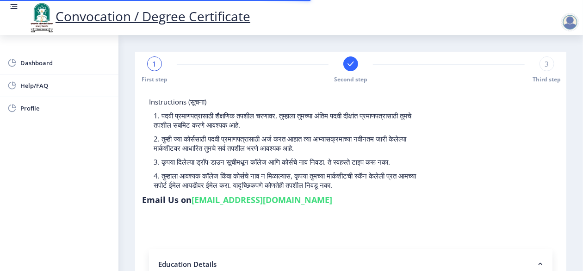
type input "817563"
type input "[PERSON_NAME] VISHWAMBARRAO"
select select
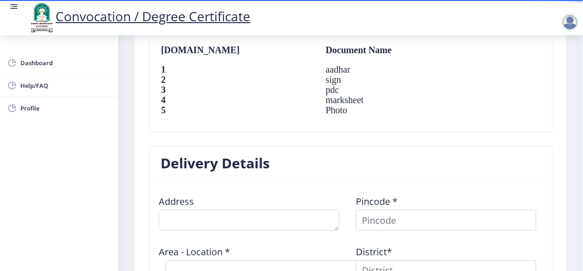
scroll to position [628, 0]
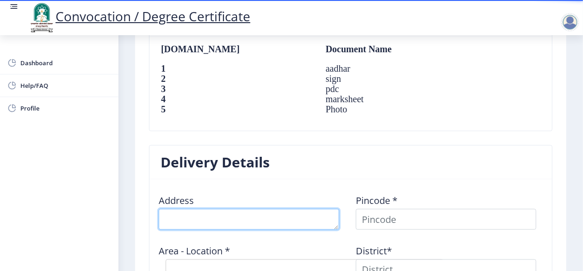
click at [253, 209] on textarea at bounding box center [249, 219] width 180 height 21
type textarea "AT RAJURA KH POST RAJURA BK TQ MUKHED"
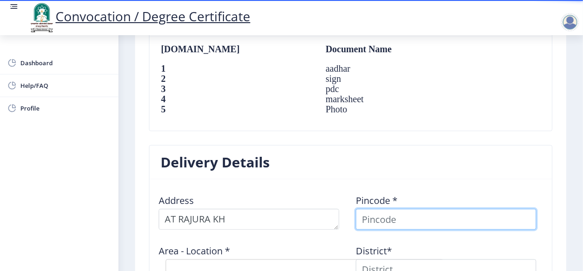
type input "SACHIN"
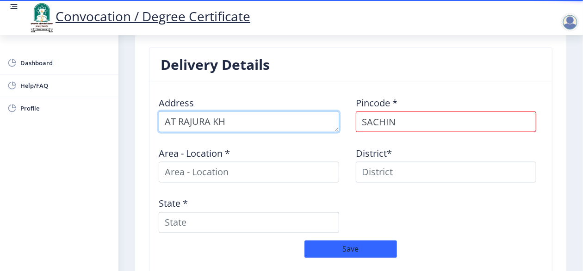
scroll to position [727, 0]
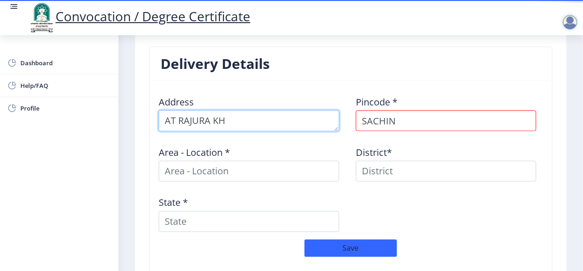
click at [299, 123] on textarea at bounding box center [249, 121] width 180 height 21
type textarea "POST RAJURA BK TQ MUKHED"
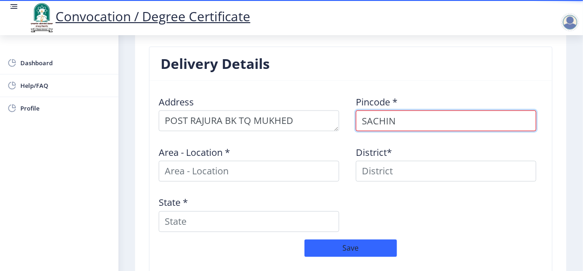
click at [410, 116] on input "SACHIN" at bounding box center [446, 121] width 180 height 21
type input "S"
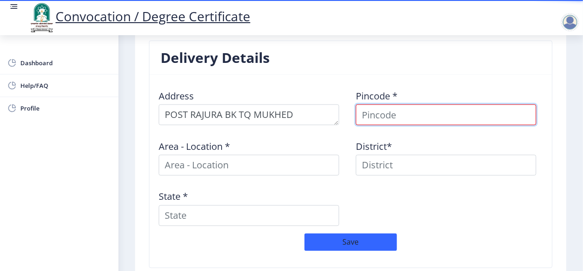
scroll to position [734, 0]
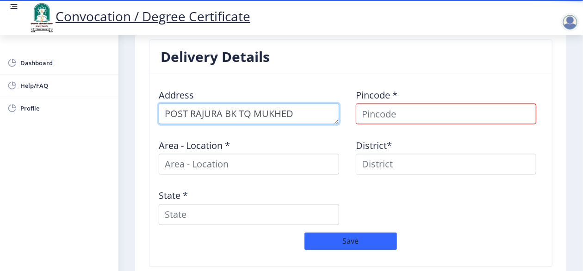
click at [182, 114] on textarea at bounding box center [249, 114] width 180 height 21
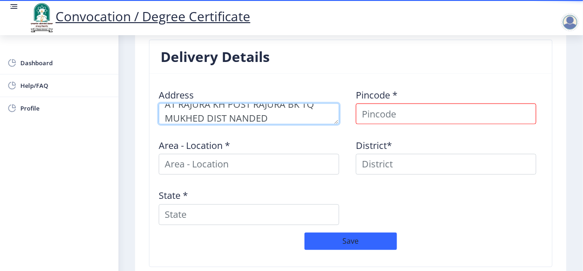
type textarea "AT RAJURA KH POST RAJURA BK TQ MUKHED DIST NANDED POST RAJURA BK TQ MUKHED"
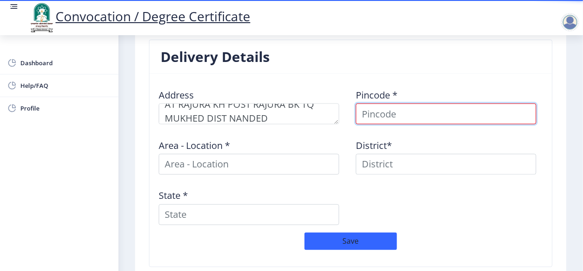
click at [378, 115] on input at bounding box center [446, 114] width 180 height 21
type input "431715"
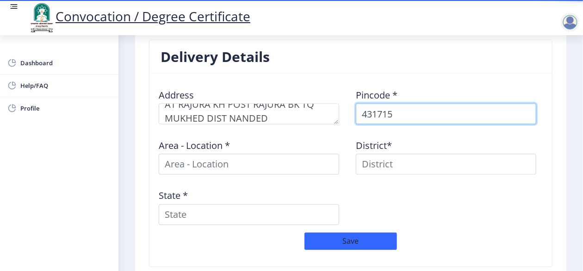
select select
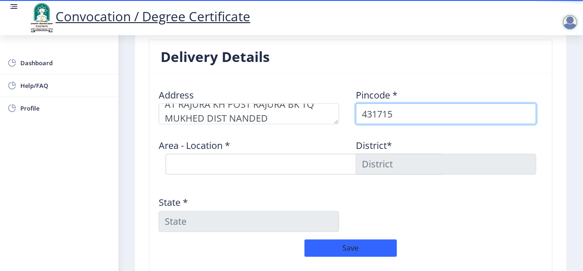
type input "431715"
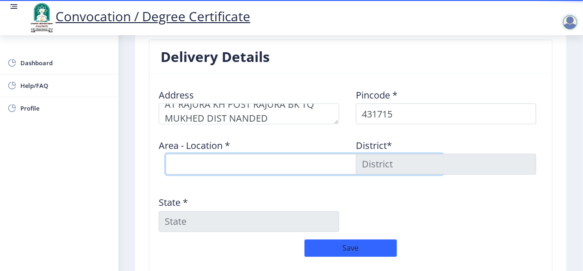
click at [227, 160] on select "Select Area Location [GEOGRAPHIC_DATA] B.O Barhali [PERSON_NAME] BK B.O Betmoga…" at bounding box center [305, 164] width 278 height 21
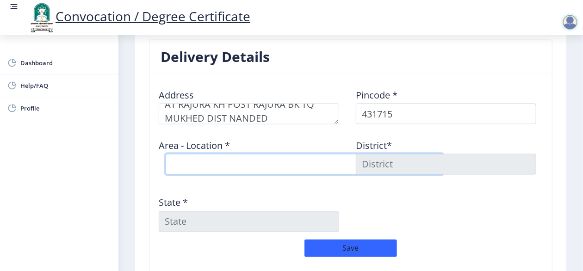
select select "19: Object"
click at [166, 154] on select "Select Area Location [GEOGRAPHIC_DATA] B.O Barhali [PERSON_NAME] BK B.O Betmoga…" at bounding box center [305, 164] width 278 height 21
type input "NANDED"
type input "[GEOGRAPHIC_DATA]"
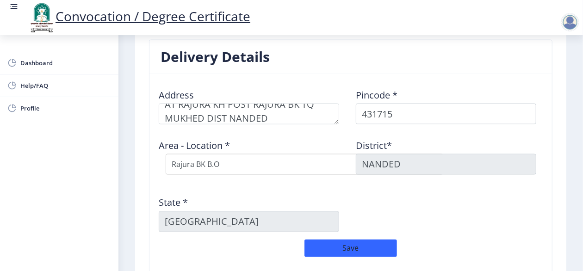
click at [336, 201] on div "State * [GEOGRAPHIC_DATA]" at bounding box center [252, 210] width 197 height 43
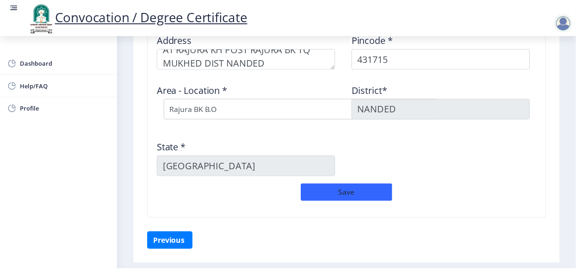
scroll to position [814, 0]
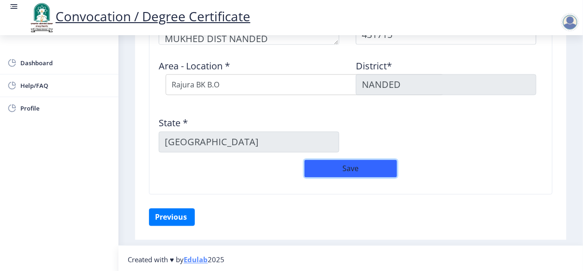
click at [346, 168] on button "Save" at bounding box center [351, 169] width 93 height 18
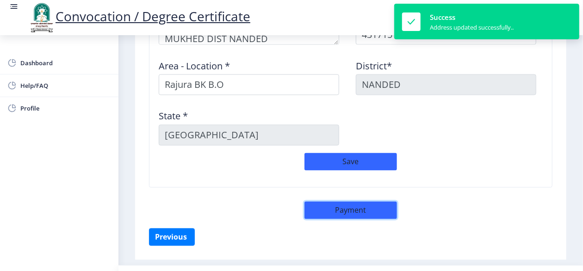
click at [345, 208] on button "Payment" at bounding box center [351, 211] width 93 height 18
select select "sealed"
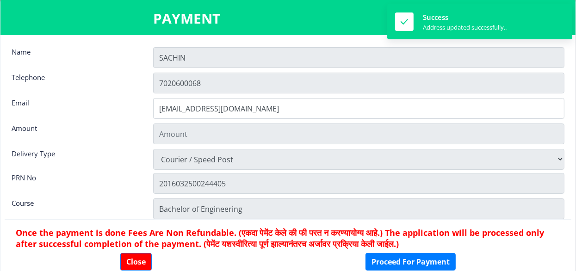
type input "2885"
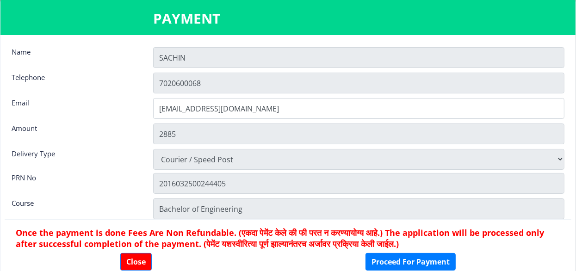
scroll to position [12, 0]
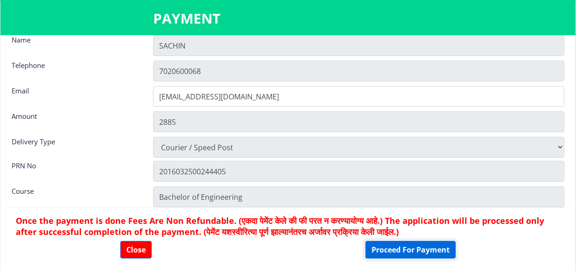
click at [394, 252] on button "Proceed For Payment" at bounding box center [411, 250] width 90 height 18
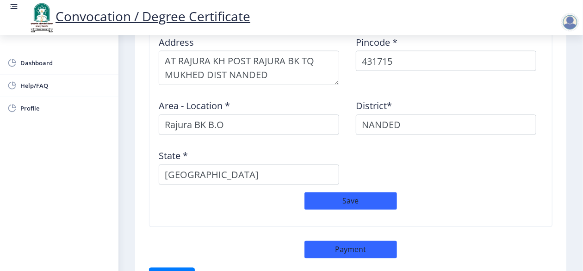
scroll to position [845, 0]
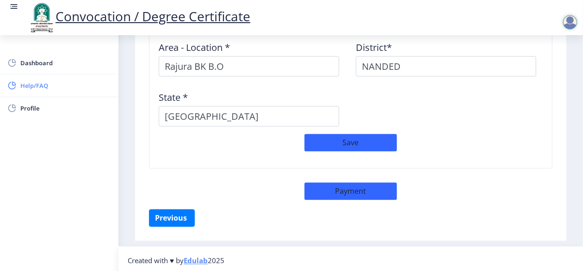
click at [33, 84] on span "Help/FAQ" at bounding box center [65, 85] width 91 height 11
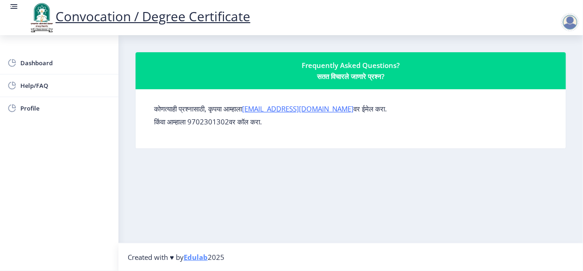
click at [578, 20] on div at bounding box center [570, 22] width 19 height 19
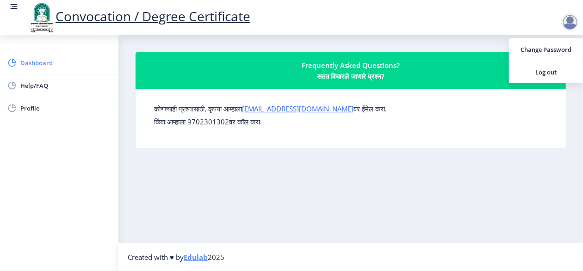
click at [38, 62] on span "Dashboard" at bounding box center [65, 62] width 91 height 11
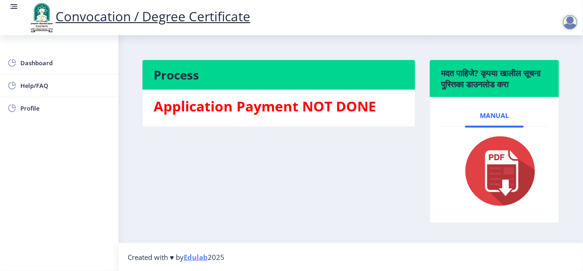
scroll to position [199, 0]
click at [498, 117] on span "Manual" at bounding box center [494, 115] width 29 height 7
click at [496, 175] on img at bounding box center [495, 171] width 86 height 74
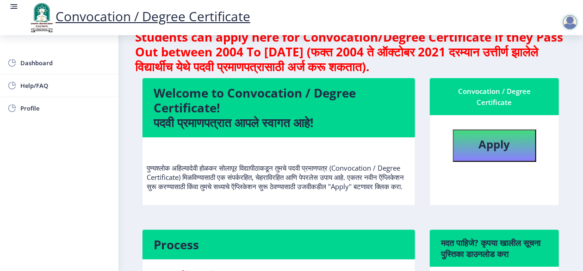
scroll to position [22, 0]
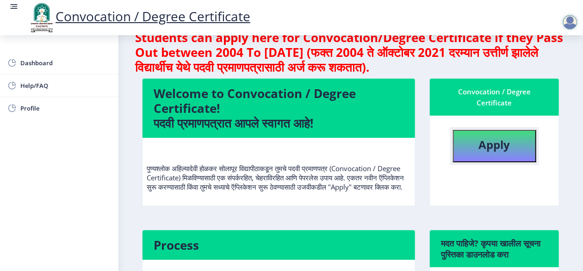
click at [486, 157] on button "Apply" at bounding box center [494, 146] width 83 height 32
select select
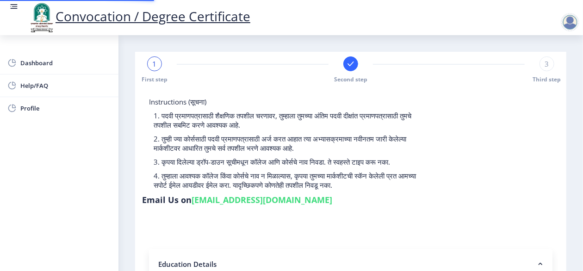
type input "2016032500244405"
select select "Regular"
select select "2019"
select select "March"
select select "Grade A"
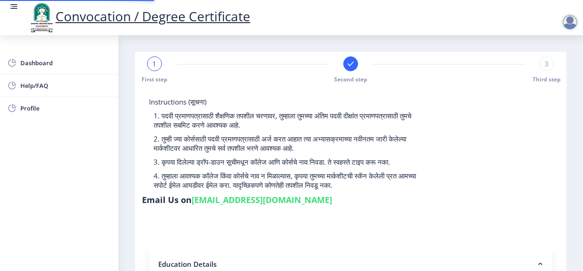
type input "817563"
type input "[PERSON_NAME] VISHWAMBARRAO"
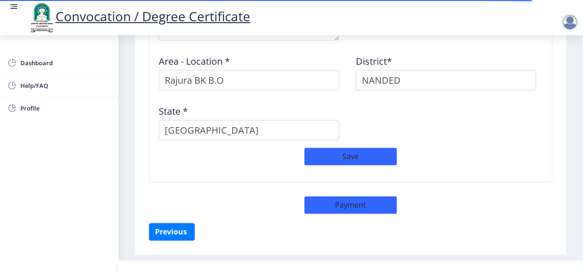
scroll to position [845, 0]
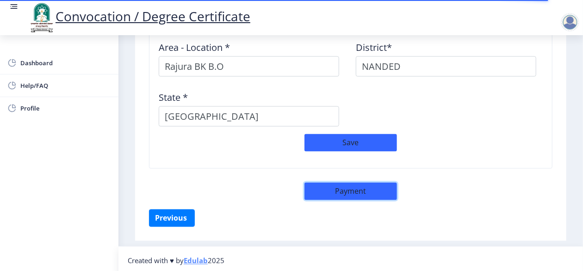
click at [350, 184] on button "Payment" at bounding box center [351, 192] width 93 height 18
select select "sealed"
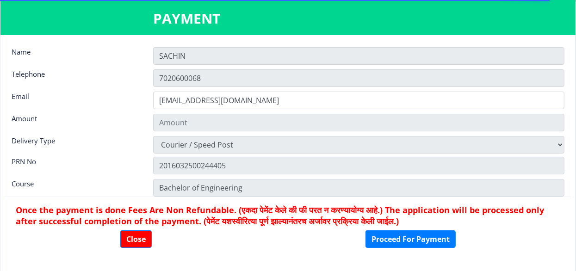
type input "2885"
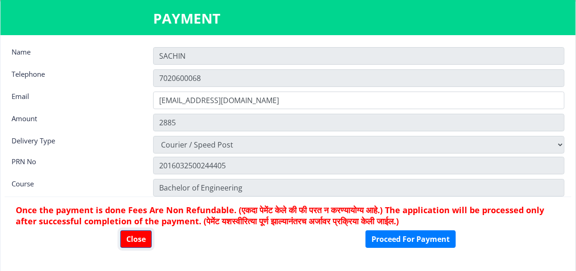
click at [139, 240] on button "Close" at bounding box center [135, 239] width 31 height 18
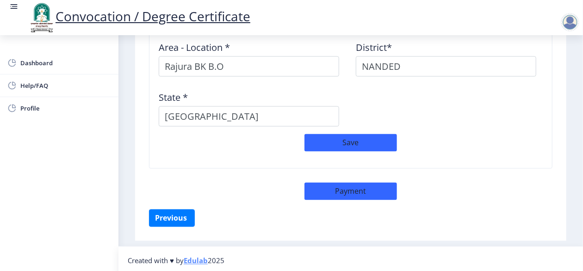
click at [569, 26] on div at bounding box center [570, 22] width 19 height 19
click at [546, 72] on span "Log out" at bounding box center [545, 72] width 59 height 11
